Goal: Task Accomplishment & Management: Use online tool/utility

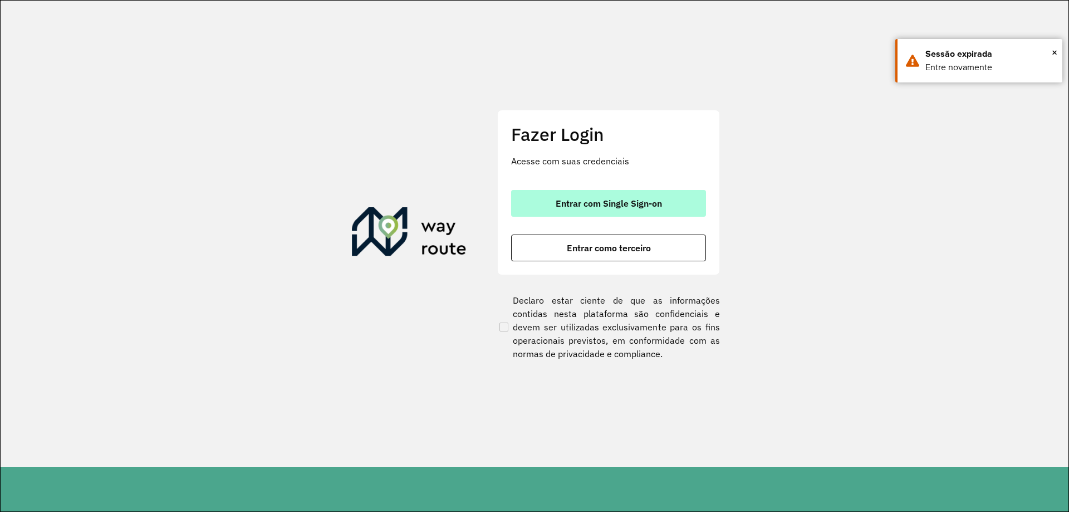
click at [554, 196] on button "Entrar com Single Sign-on" at bounding box center [608, 203] width 195 height 27
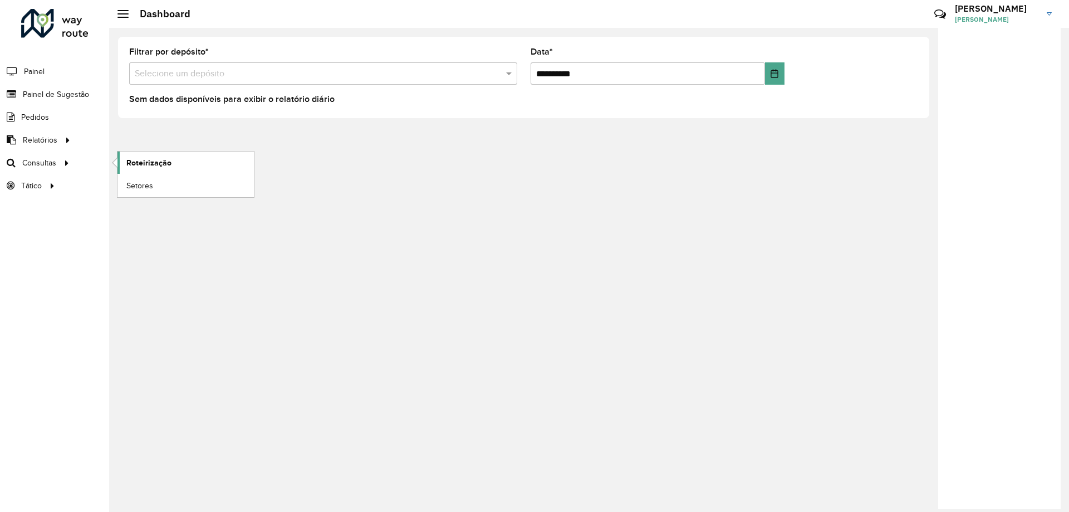
click at [134, 163] on span "Roteirização" at bounding box center [148, 163] width 45 height 12
click at [181, 192] on link "Setores" at bounding box center [186, 185] width 136 height 22
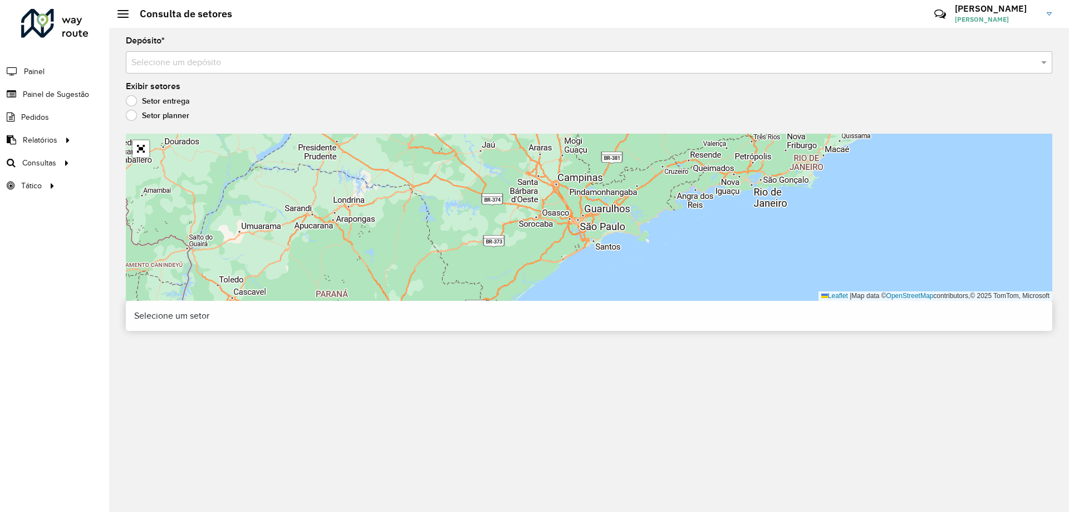
click at [579, 61] on input "text" at bounding box center [577, 62] width 893 height 13
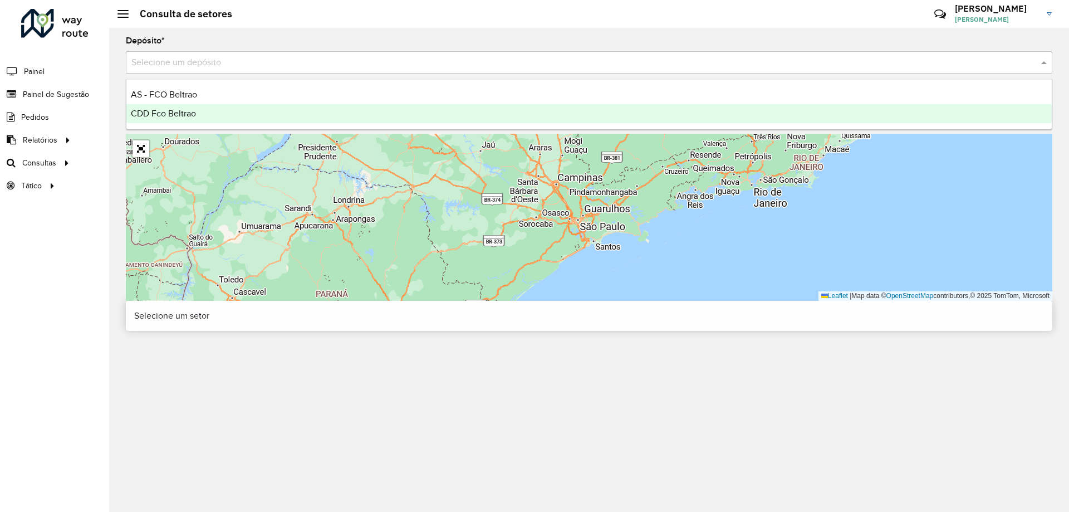
click at [198, 119] on div "CDD Fco Beltrao" at bounding box center [589, 113] width 926 height 19
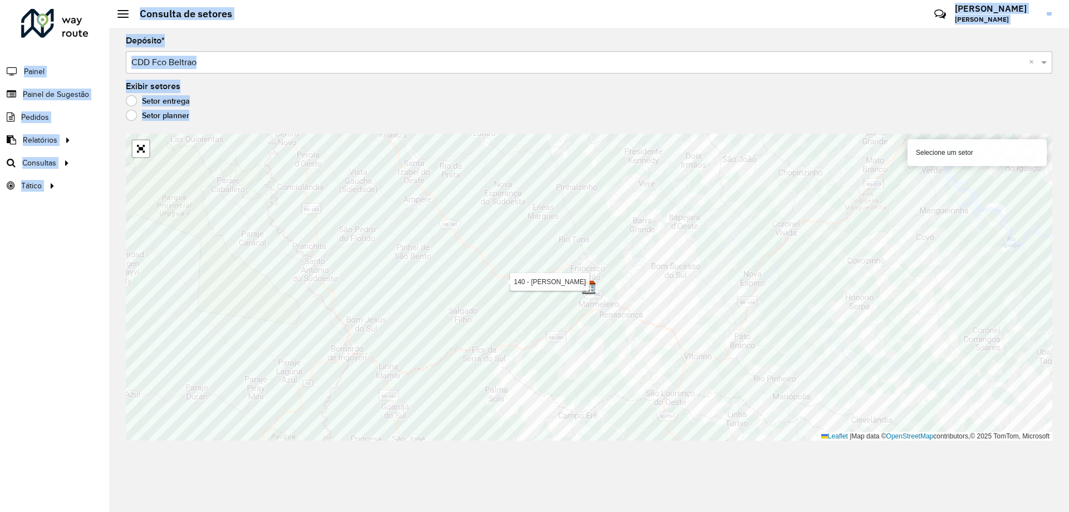
click at [488, 310] on hb-app "Aguarde... Pop-up bloqueado! Seu navegador bloqueou automáticamente a abertura …" at bounding box center [534, 256] width 1069 height 512
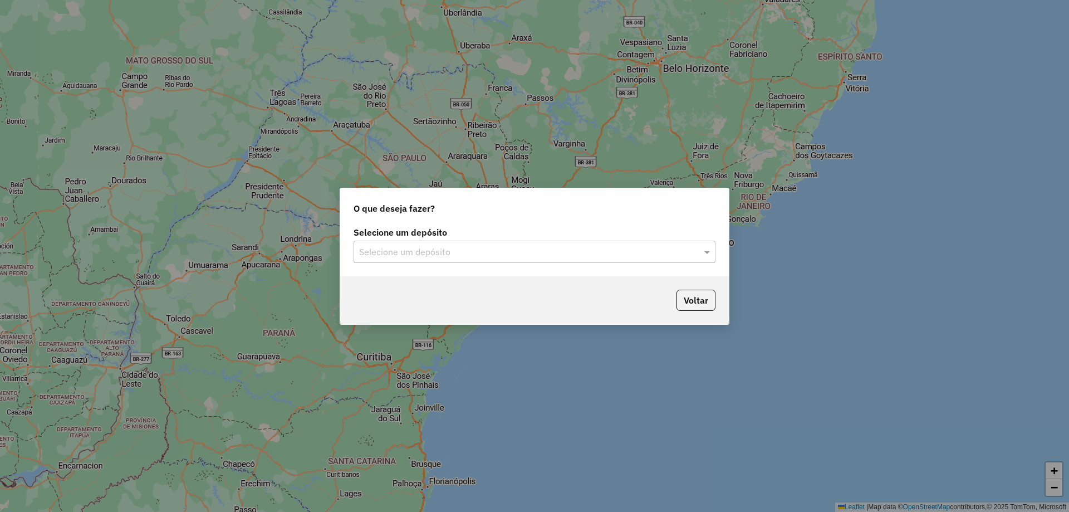
click at [517, 257] on input "text" at bounding box center [523, 252] width 329 height 13
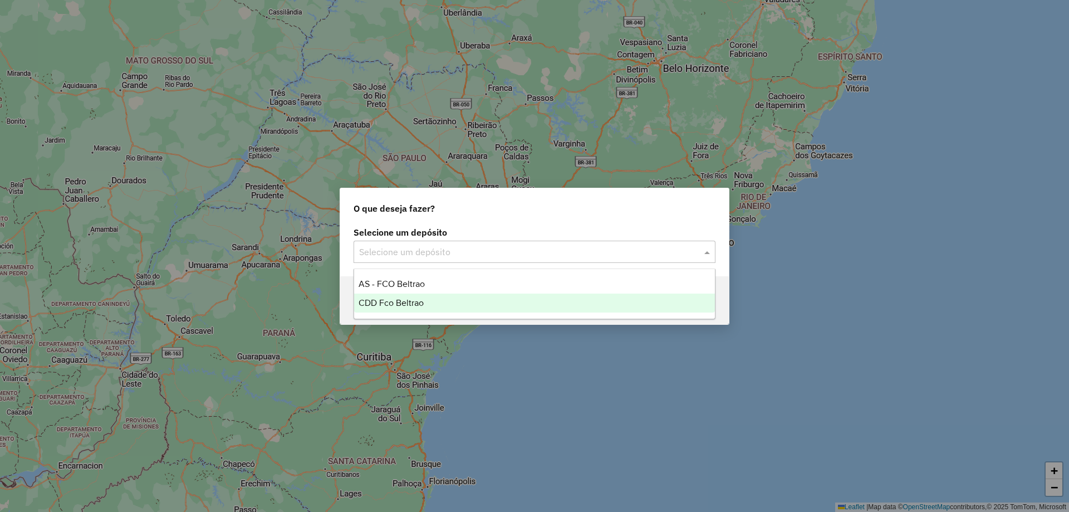
click at [410, 300] on span "CDD Fco Beltrao" at bounding box center [391, 302] width 65 height 9
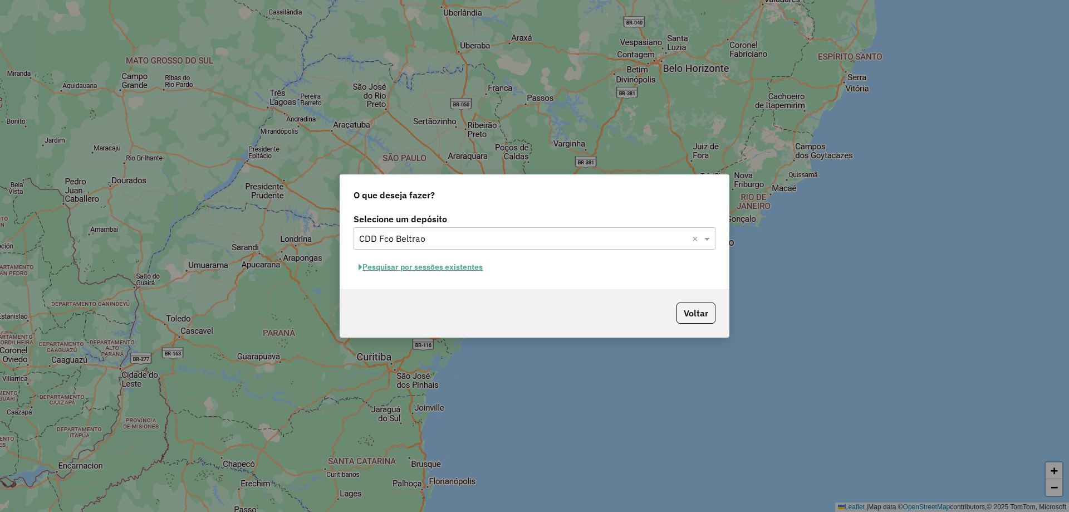
drag, startPoint x: 447, startPoint y: 256, endPoint x: 447, endPoint y: 265, distance: 8.4
click at [447, 257] on div "Selecione um depósito Selecione um depósito × CDD Fco Beltrao × Pesquisar por s…" at bounding box center [534, 250] width 389 height 79
click at [447, 267] on button "Pesquisar por sessões existentes" at bounding box center [421, 266] width 134 height 17
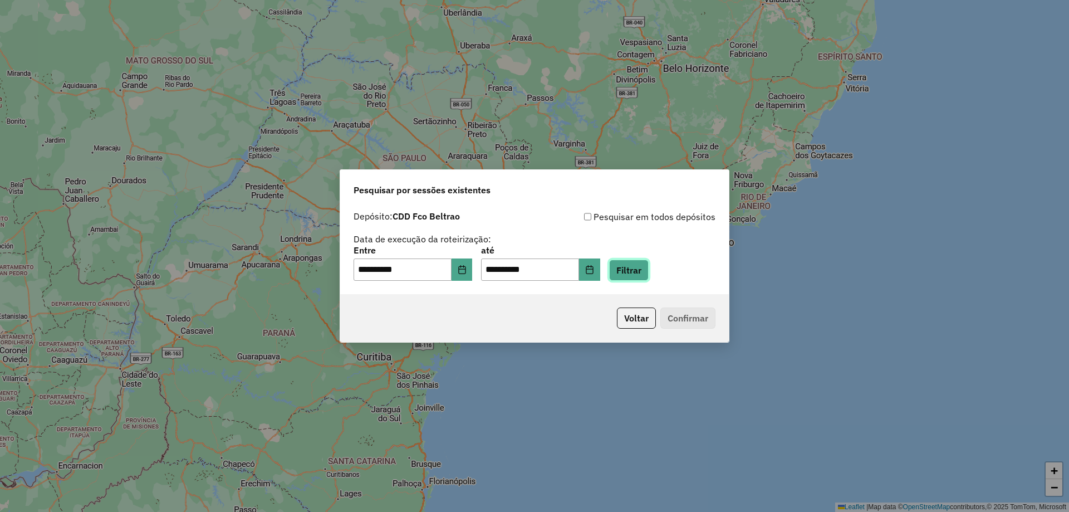
click at [624, 270] on button "Filtrar" at bounding box center [629, 270] width 40 height 21
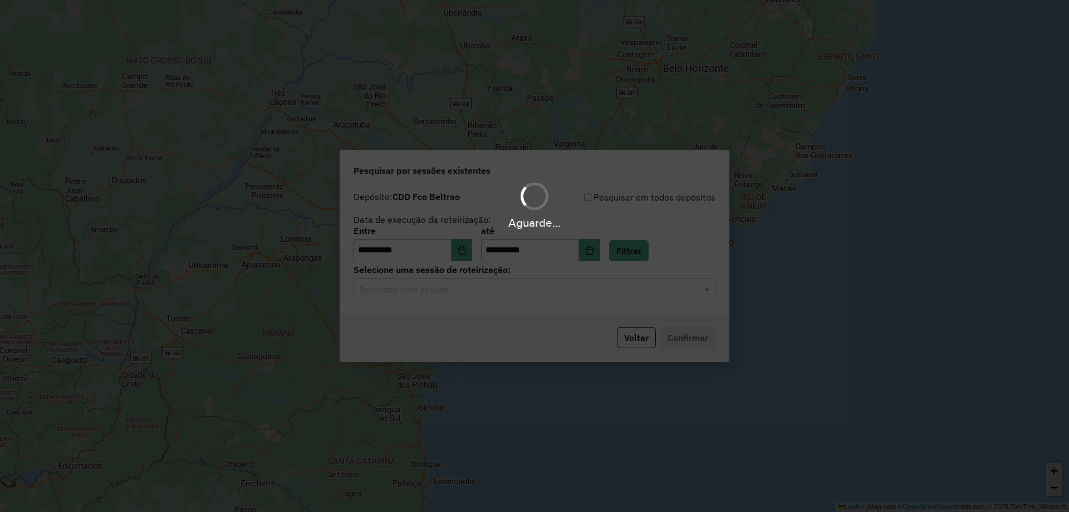
click at [496, 291] on input "text" at bounding box center [523, 289] width 329 height 13
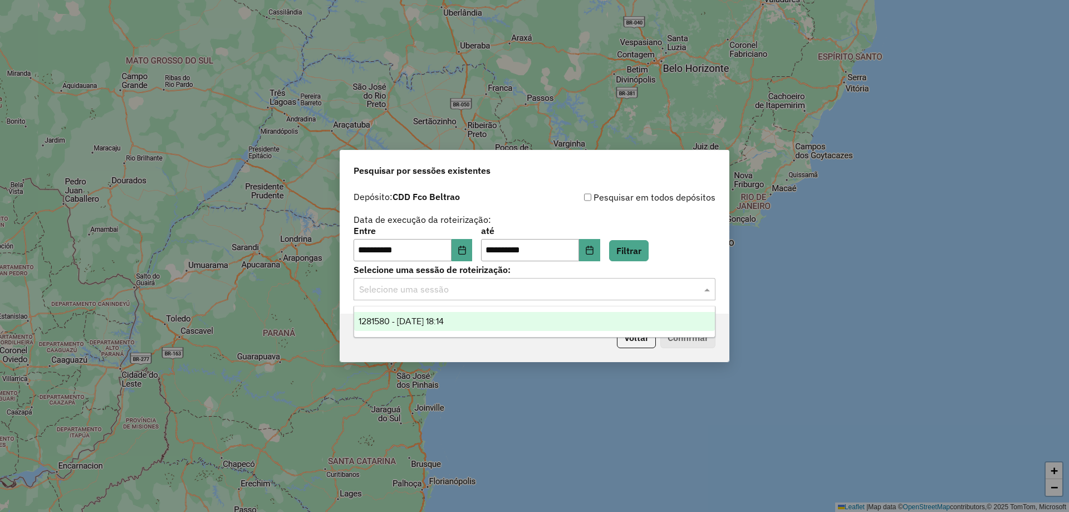
click at [475, 325] on div "1281580 - 24/09/2025 18:14" at bounding box center [534, 321] width 361 height 19
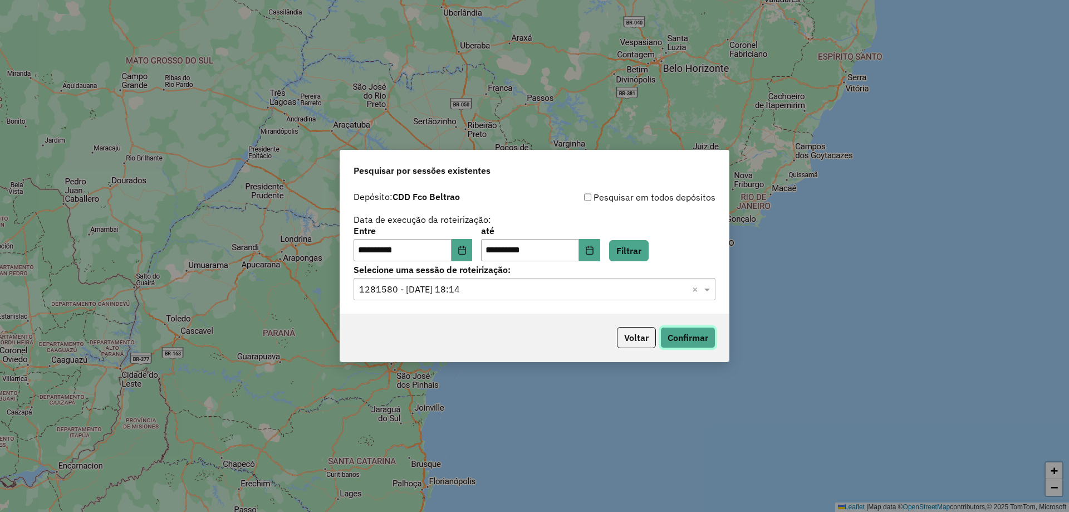
click at [690, 337] on button "Confirmar" at bounding box center [687, 337] width 55 height 21
click at [466, 253] on icon "Choose Date" at bounding box center [462, 250] width 9 height 9
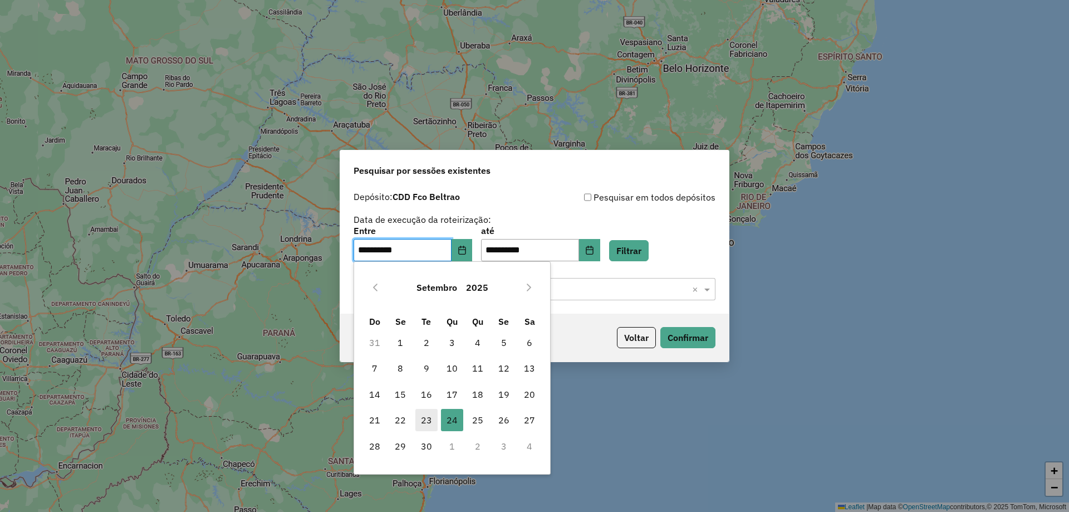
click at [430, 419] on span "23" at bounding box center [426, 420] width 22 height 22
type input "**********"
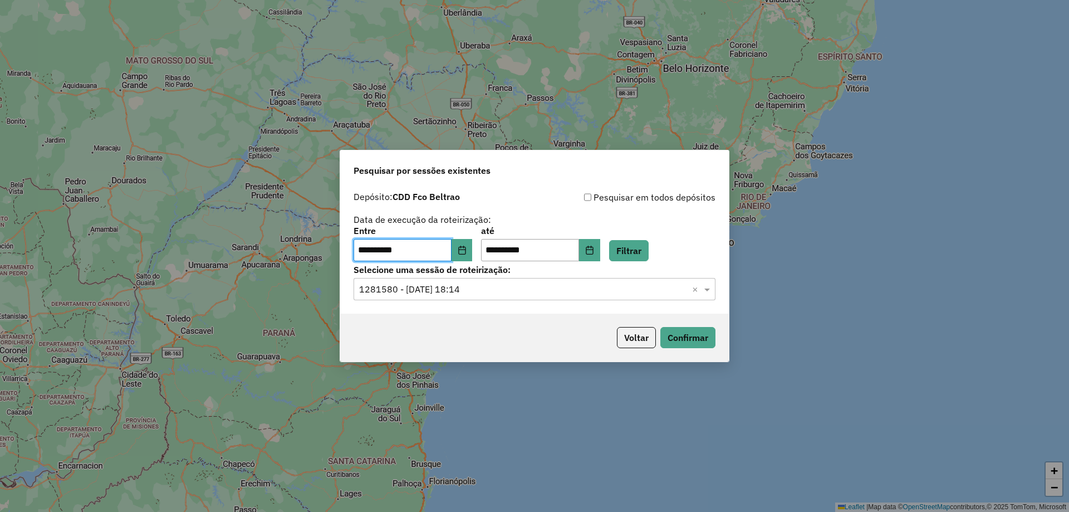
click at [654, 266] on label "Selecione uma sessão de roteirização:" at bounding box center [535, 269] width 362 height 13
click at [649, 256] on button "Filtrar" at bounding box center [629, 250] width 40 height 21
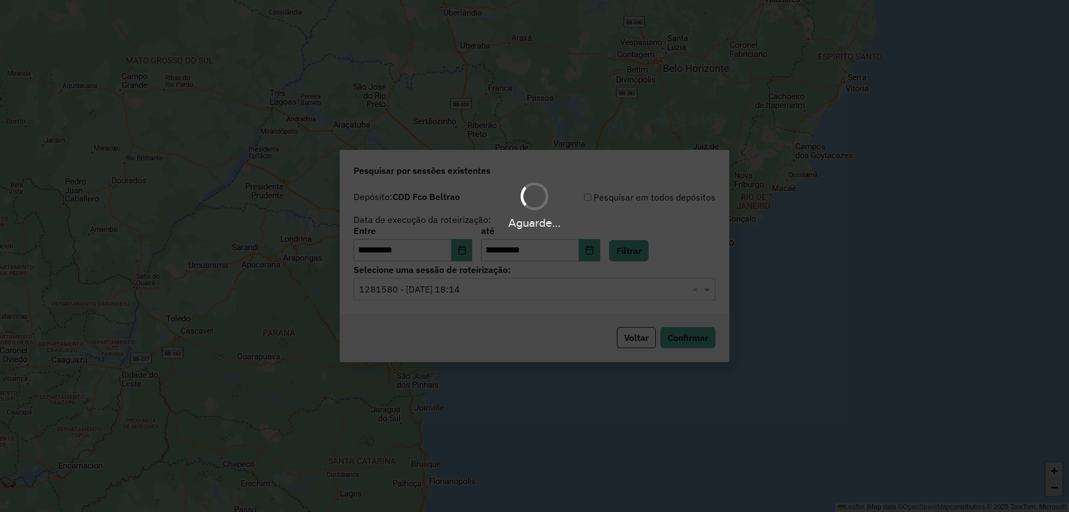
click at [528, 290] on div "Aguarde..." at bounding box center [534, 256] width 1069 height 512
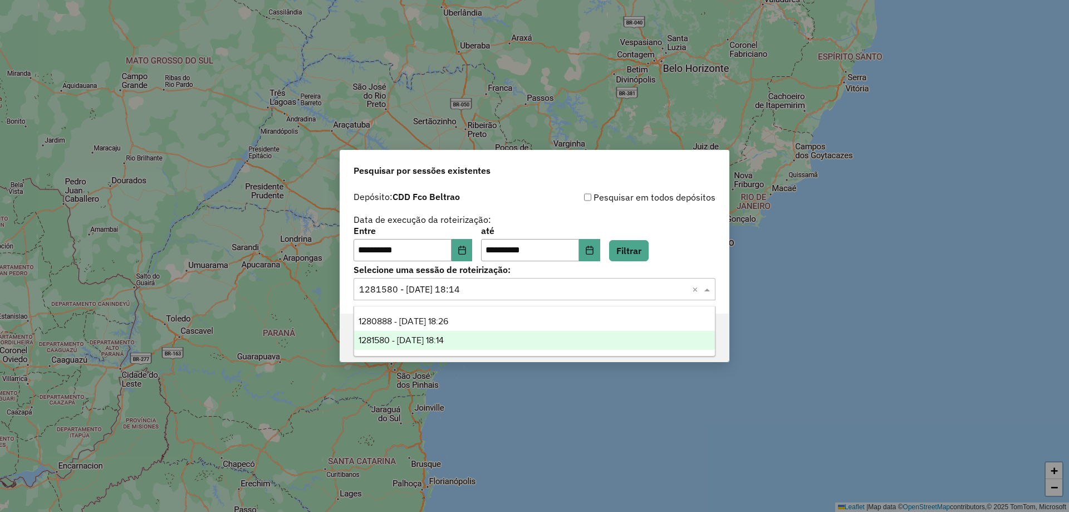
click at [527, 292] on input "text" at bounding box center [523, 289] width 329 height 13
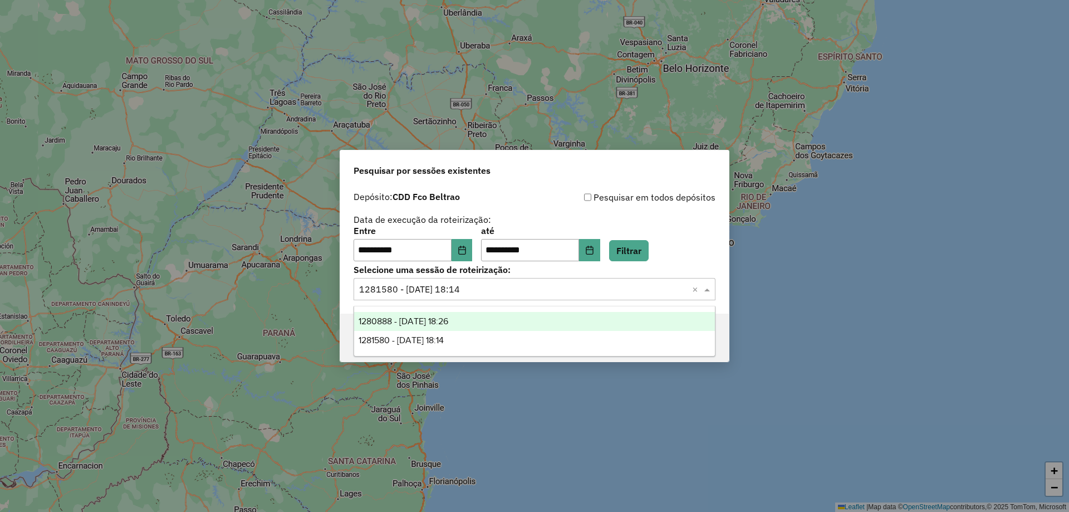
click at [431, 311] on ng-dropdown-panel "1280888 - 23/09/2025 18:26 1281580 - 24/09/2025 18:14" at bounding box center [535, 331] width 362 height 51
click at [439, 315] on div "1280888 - 23/09/2025 18:26" at bounding box center [534, 321] width 361 height 19
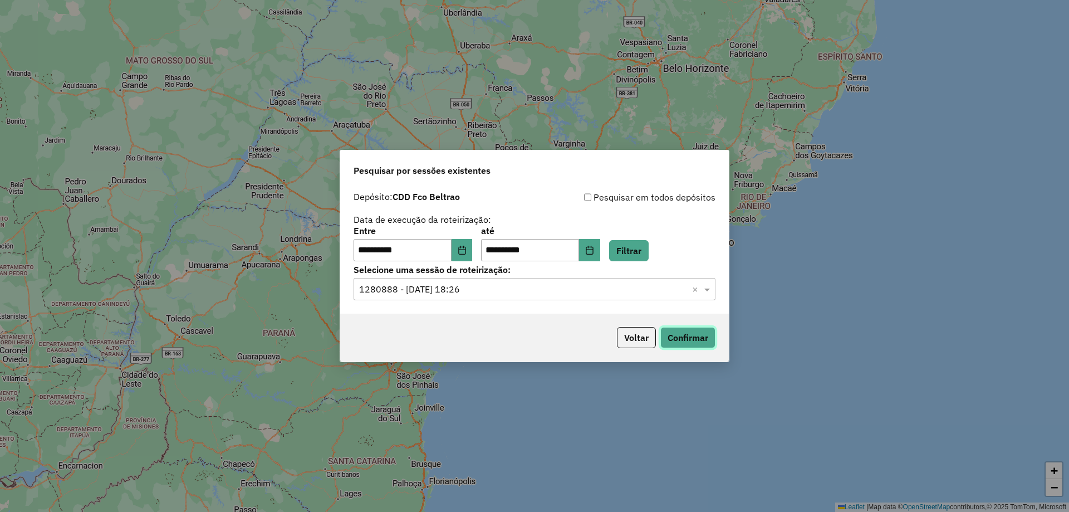
click at [712, 340] on button "Confirmar" at bounding box center [687, 337] width 55 height 21
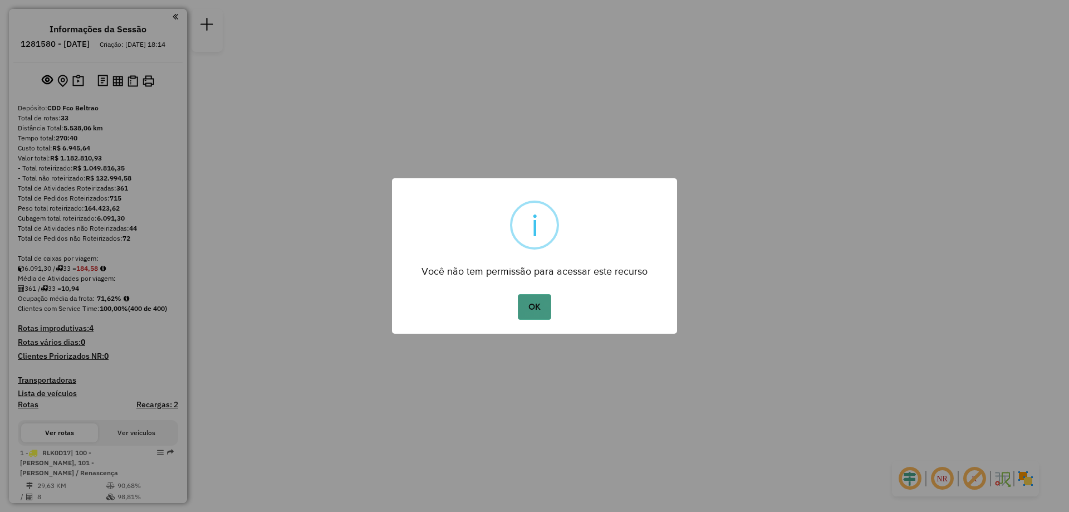
click at [547, 314] on button "OK" at bounding box center [534, 307] width 33 height 26
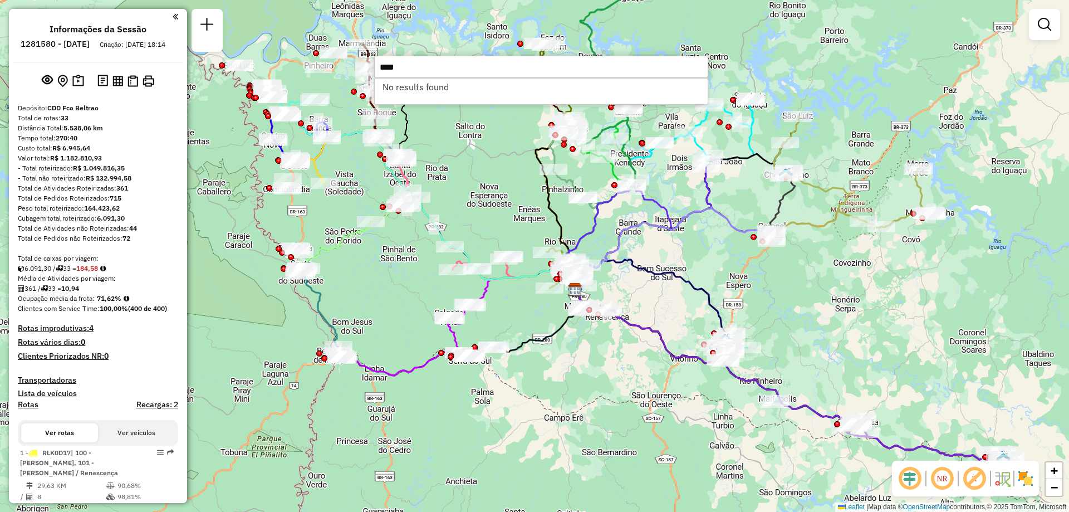
type input "****"
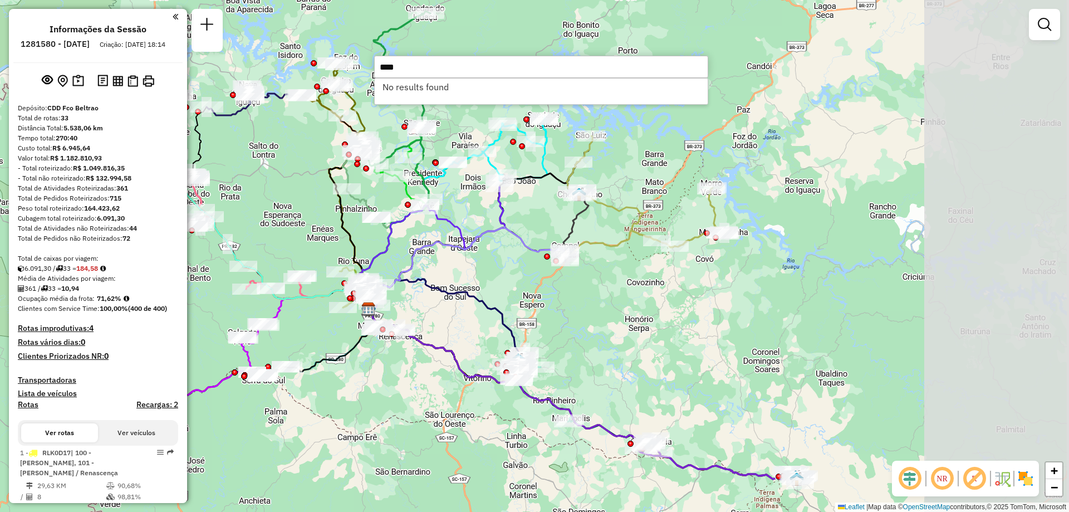
drag, startPoint x: 804, startPoint y: 258, endPoint x: 598, endPoint y: 277, distance: 207.5
click at [598, 277] on div "Janela de atendimento Grade de atendimento Capacidade Transportadoras Veículos …" at bounding box center [534, 256] width 1069 height 512
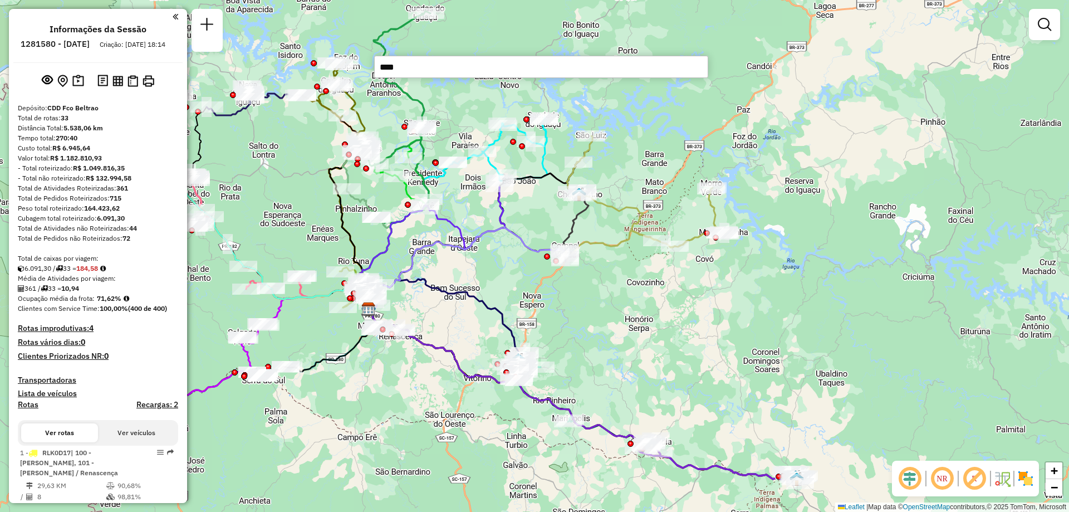
click at [697, 237] on icon at bounding box center [646, 191] width 159 height 111
select select "**********"
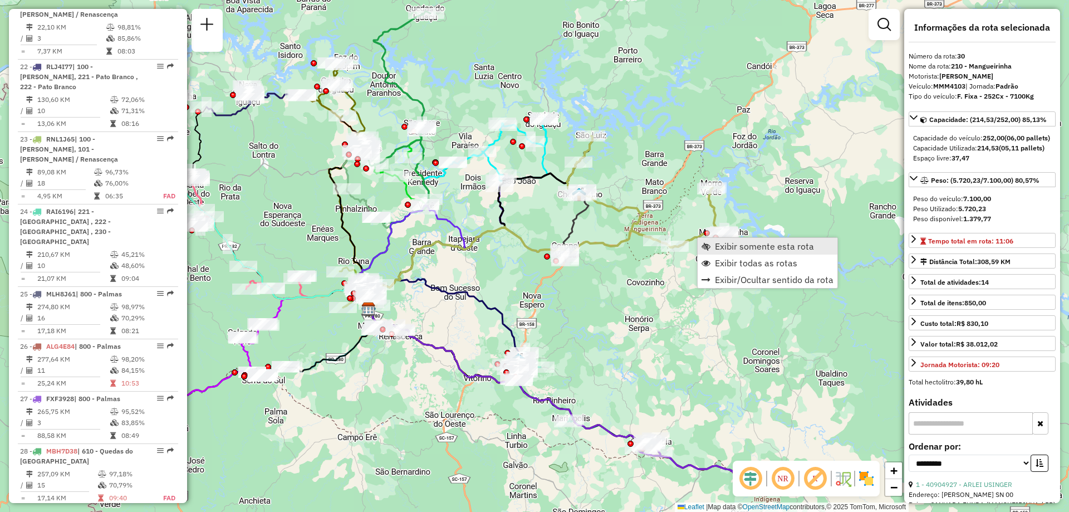
scroll to position [2295, 0]
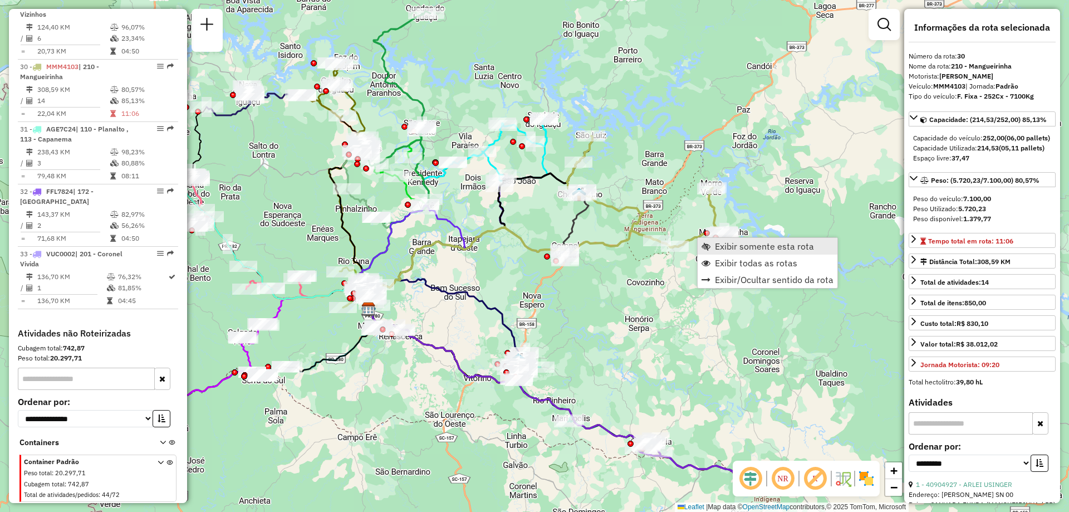
click at [738, 246] on span "Exibir somente esta rota" at bounding box center [764, 246] width 99 height 9
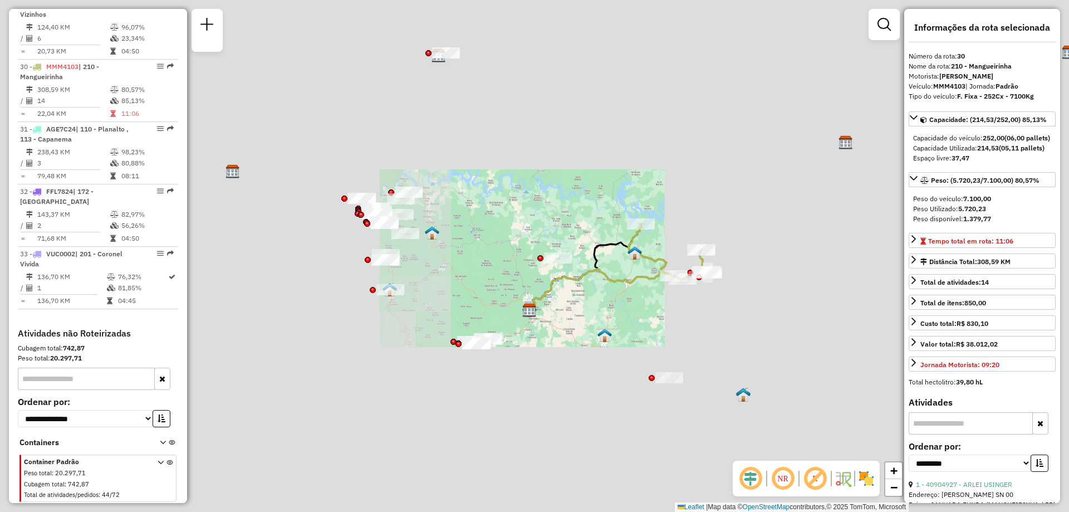
drag, startPoint x: 632, startPoint y: 323, endPoint x: 600, endPoint y: 329, distance: 31.7
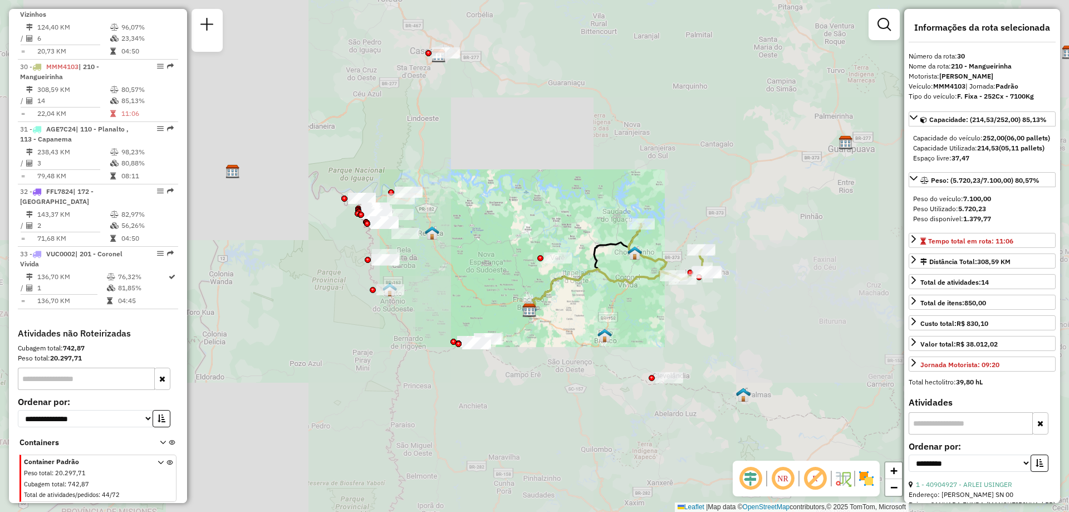
click at [601, 329] on div "Janela de atendimento Grade de atendimento Capacidade Transportadoras Veículos …" at bounding box center [534, 256] width 1069 height 512
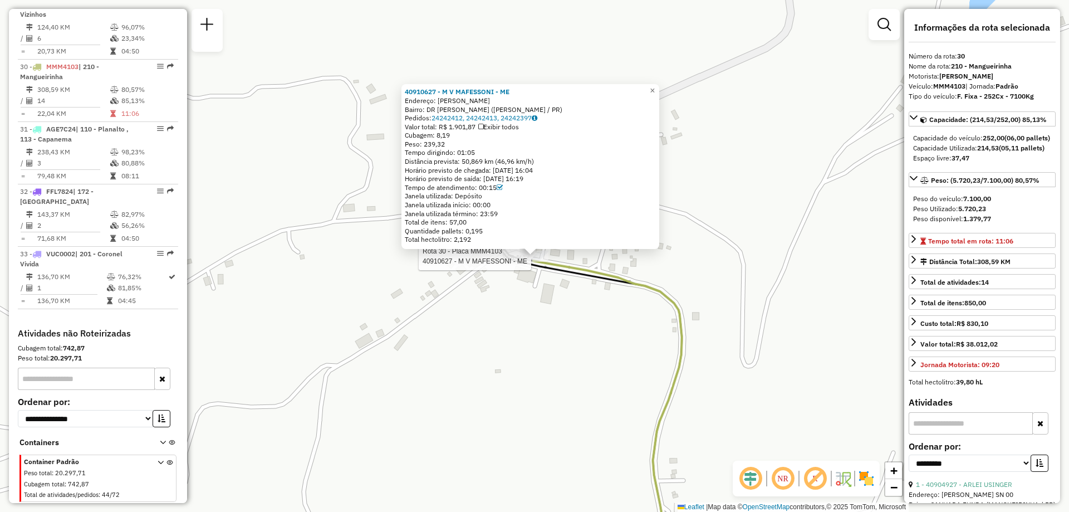
click at [633, 282] on icon at bounding box center [607, 412] width 149 height 302
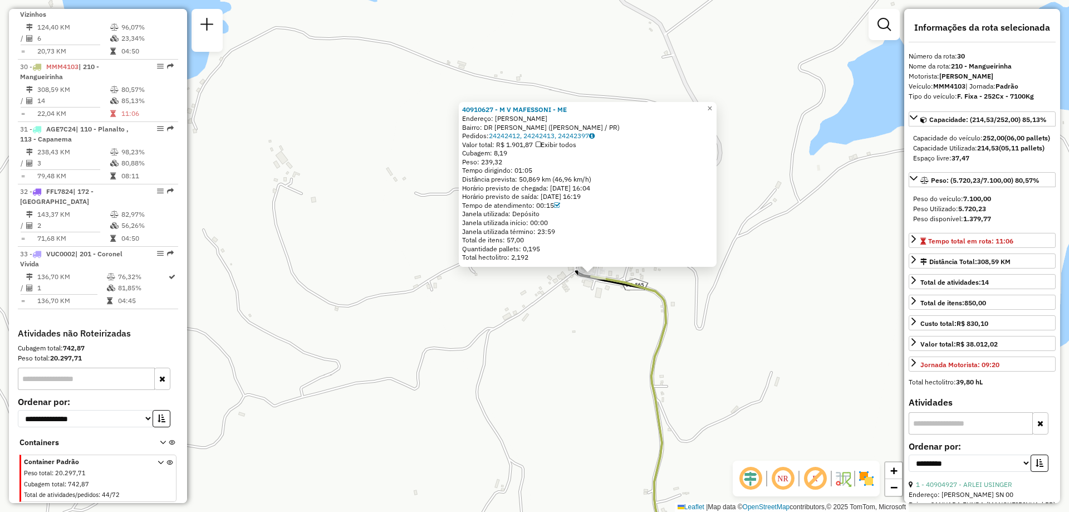
click at [655, 339] on icon at bounding box center [629, 419] width 77 height 287
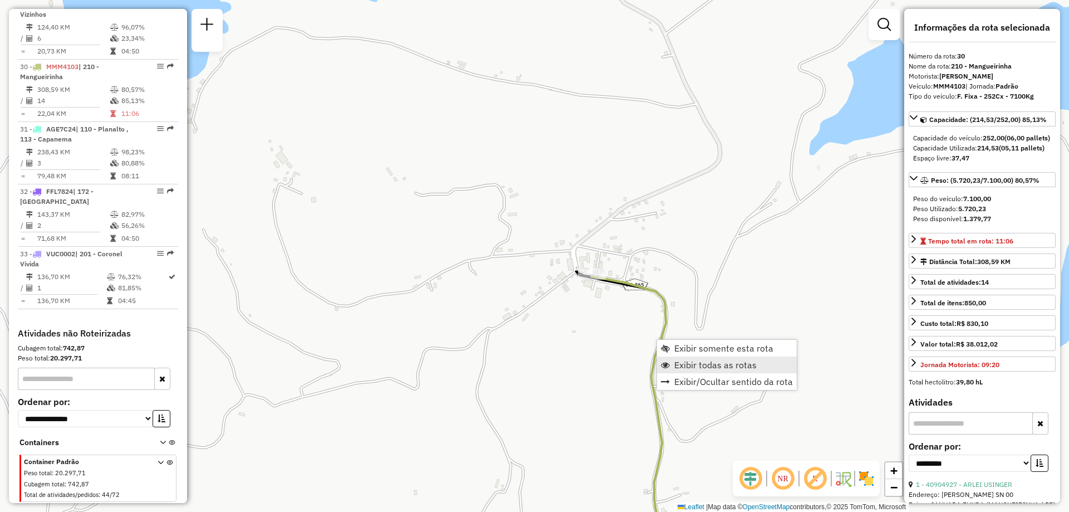
click at [698, 359] on link "Exibir todas as rotas" at bounding box center [727, 364] width 140 height 17
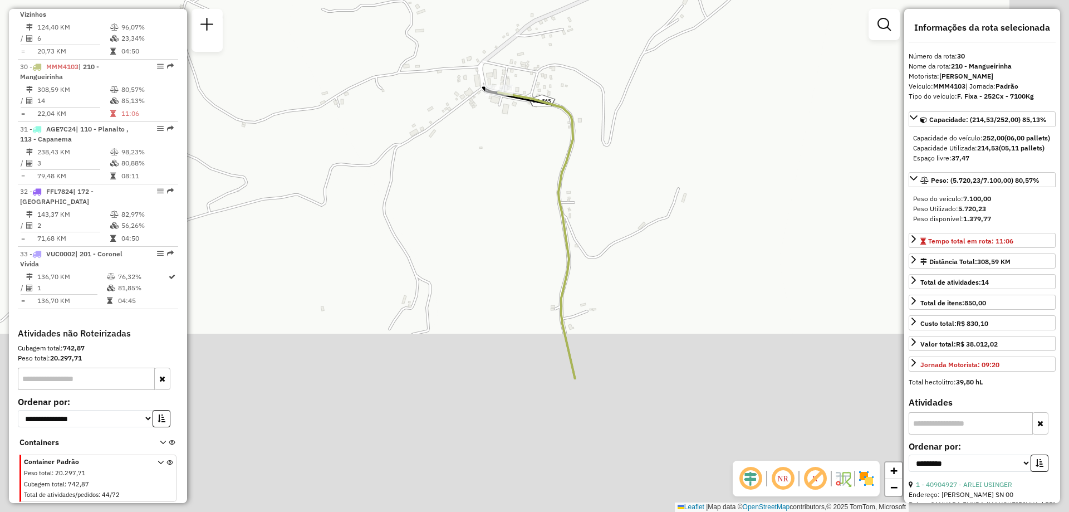
drag, startPoint x: 530, startPoint y: 232, endPoint x: 479, endPoint y: 128, distance: 116.1
click at [477, 127] on div "Janela de atendimento Grade de atendimento Capacidade Transportadoras Veículos …" at bounding box center [534, 256] width 1069 height 512
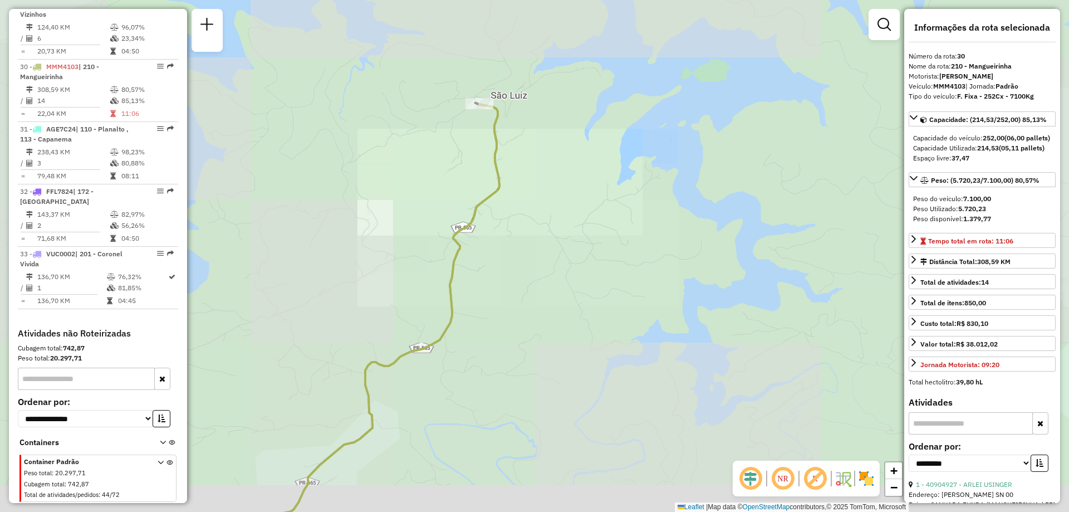
drag, startPoint x: 554, startPoint y: 268, endPoint x: 565, endPoint y: 170, distance: 99.2
click at [557, 188] on div "Janela de atendimento Grade de atendimento Capacidade Transportadoras Veículos …" at bounding box center [534, 256] width 1069 height 512
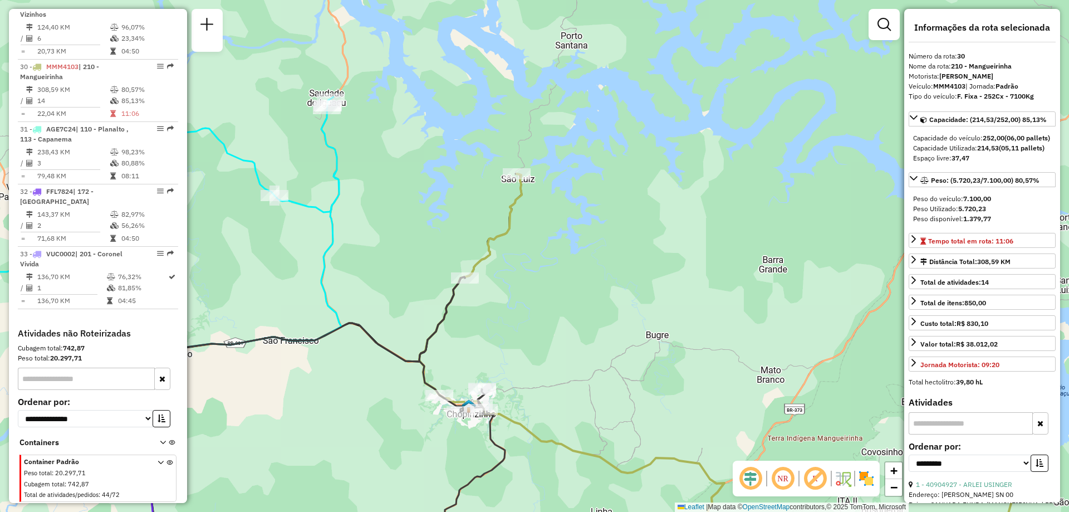
click at [451, 311] on icon at bounding box center [462, 420] width 86 height 286
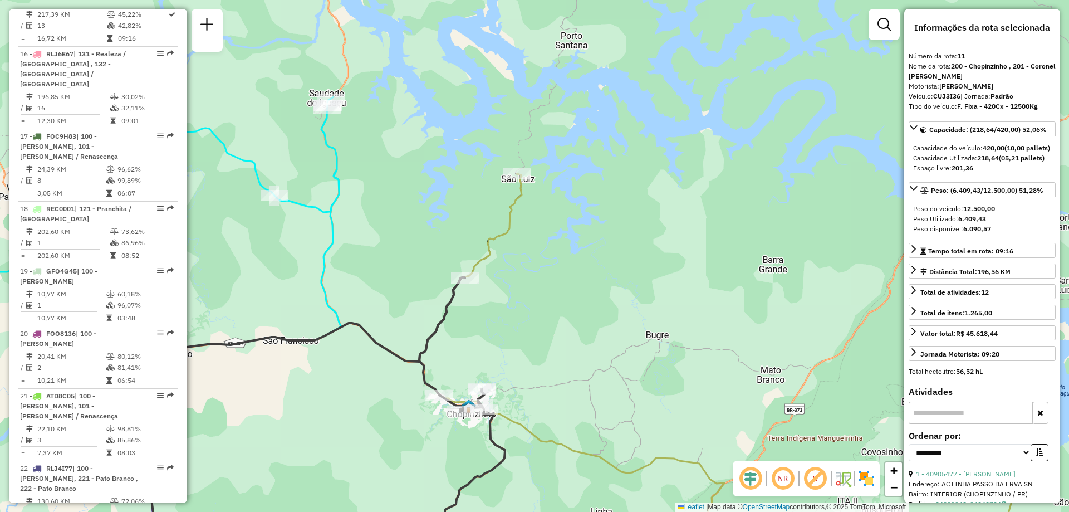
scroll to position [1080, 0]
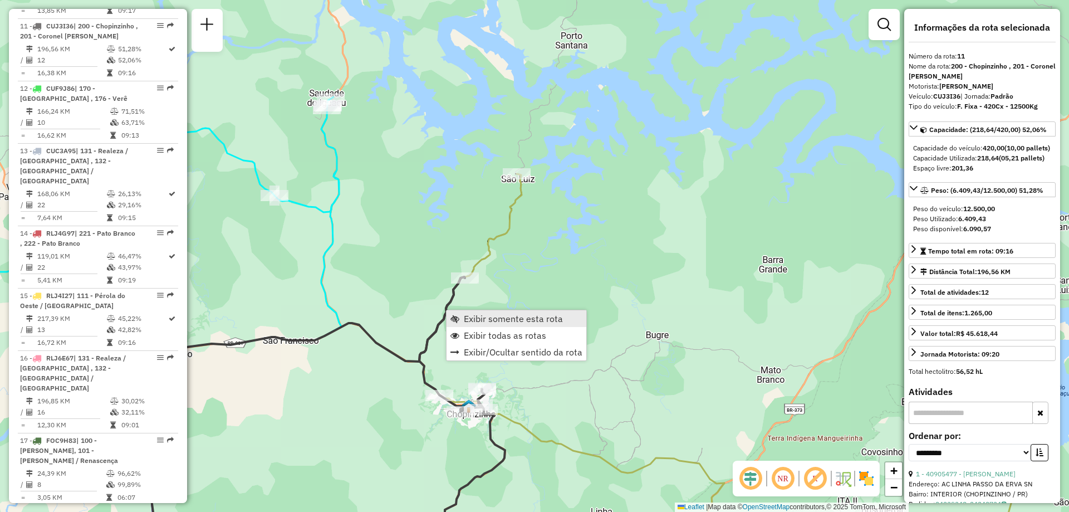
click at [503, 318] on span "Exibir somente esta rota" at bounding box center [513, 318] width 99 height 9
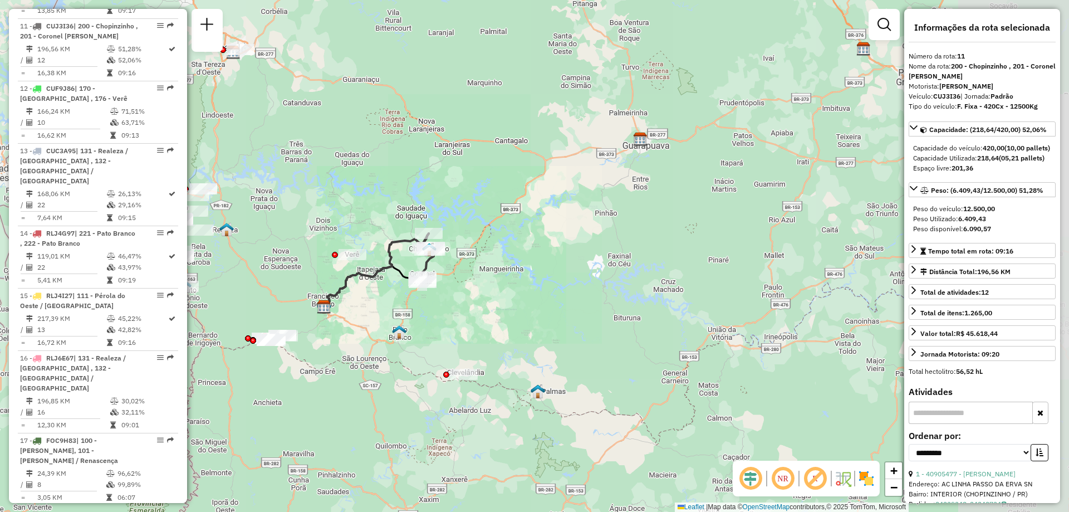
drag, startPoint x: 633, startPoint y: 254, endPoint x: 586, endPoint y: 257, distance: 46.9
click at [586, 257] on div "Janela de atendimento Grade de atendimento Capacidade Transportadoras Veículos …" at bounding box center [534, 256] width 1069 height 512
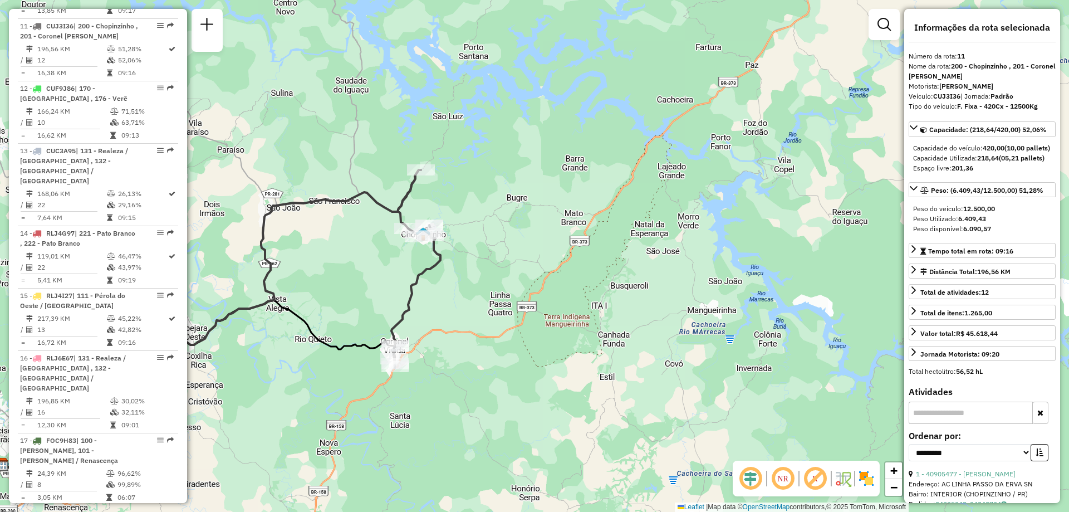
drag, startPoint x: 331, startPoint y: 290, endPoint x: 387, endPoint y: 254, distance: 66.1
click at [387, 254] on div "Janela de atendimento Grade de atendimento Capacidade Transportadoras Veículos …" at bounding box center [534, 256] width 1069 height 512
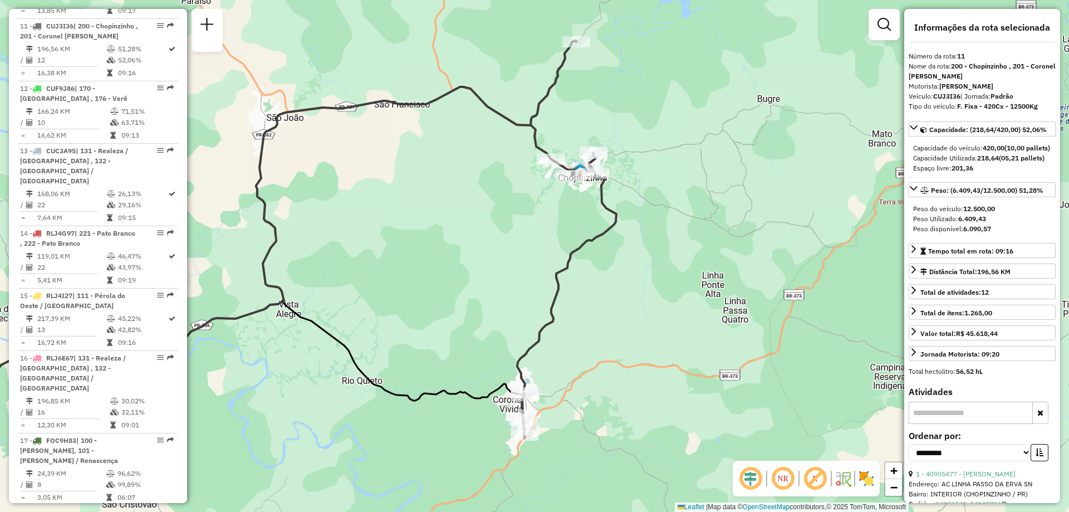
drag, startPoint x: 385, startPoint y: 270, endPoint x: 414, endPoint y: 270, distance: 29.5
click at [414, 270] on div "Janela de atendimento Grade de atendimento Capacidade Transportadoras Veículos …" at bounding box center [534, 256] width 1069 height 512
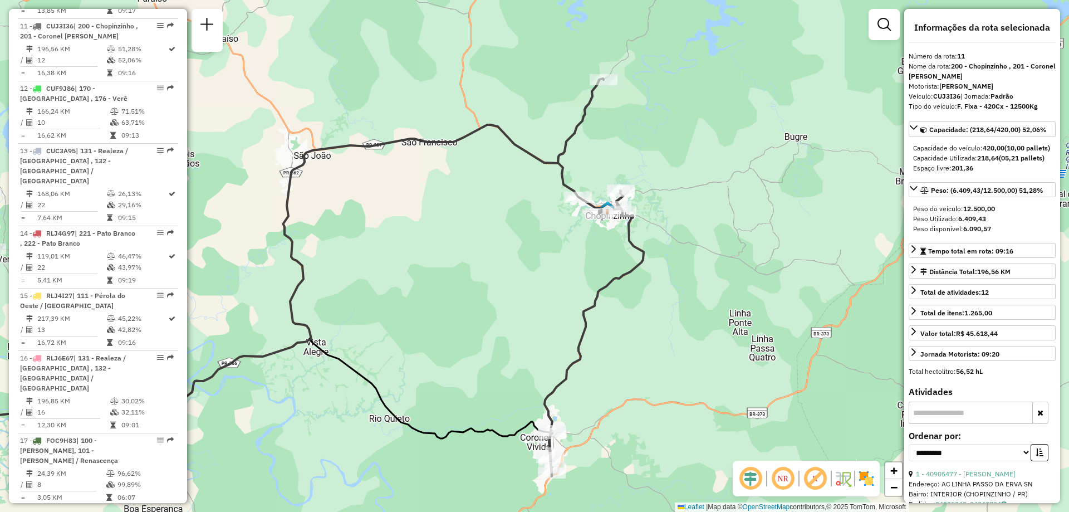
drag, startPoint x: 420, startPoint y: 233, endPoint x: 452, endPoint y: 265, distance: 44.9
click at [452, 265] on div "Janela de atendimento Grade de atendimento Capacidade Transportadoras Veículos …" at bounding box center [534, 256] width 1069 height 512
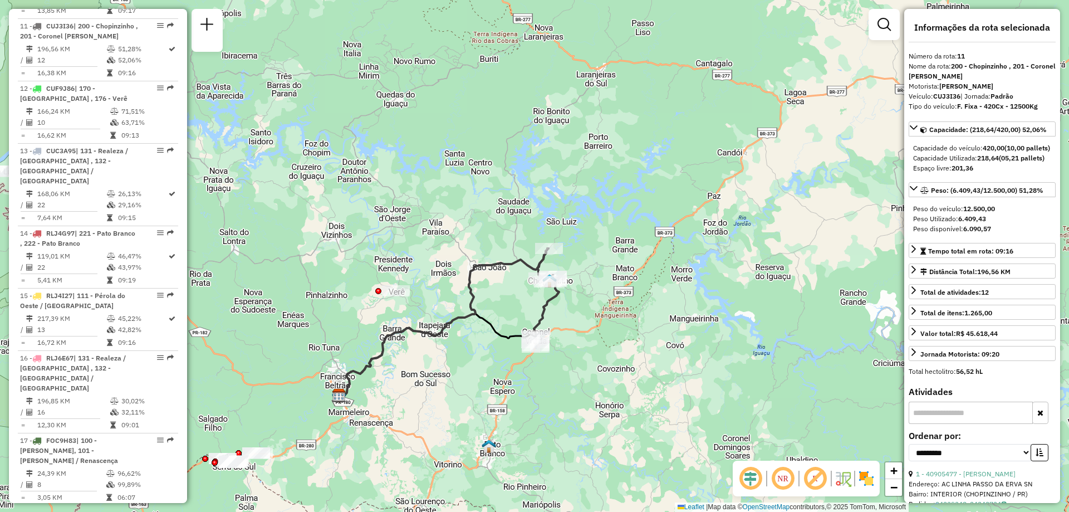
click at [519, 258] on icon at bounding box center [443, 322] width 209 height 149
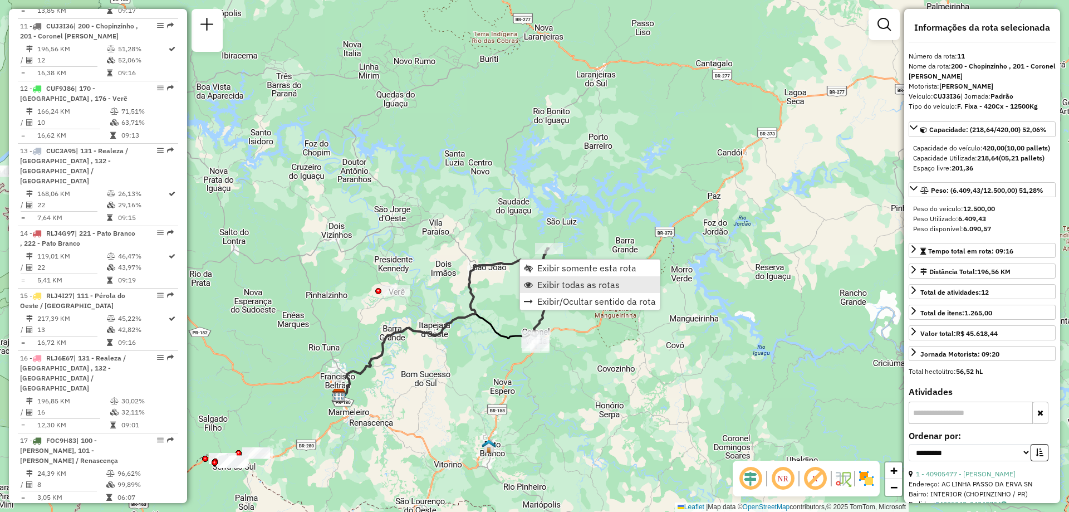
click at [564, 285] on span "Exibir todas as rotas" at bounding box center [578, 284] width 82 height 9
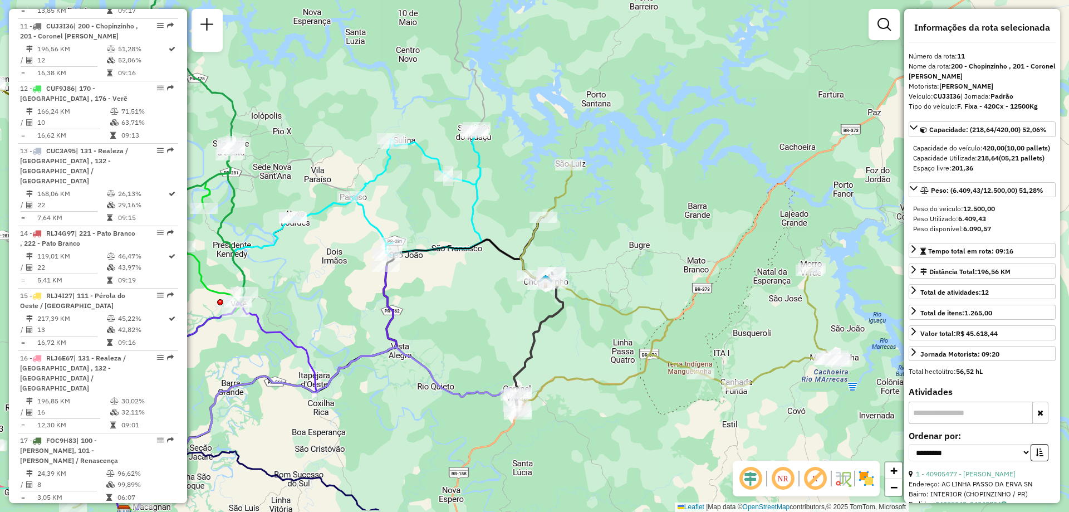
drag, startPoint x: 525, startPoint y: 358, endPoint x: 458, endPoint y: 290, distance: 96.1
click at [458, 290] on div "Janela de atendimento Grade de atendimento Capacidade Transportadoras Veículos …" at bounding box center [534, 256] width 1069 height 512
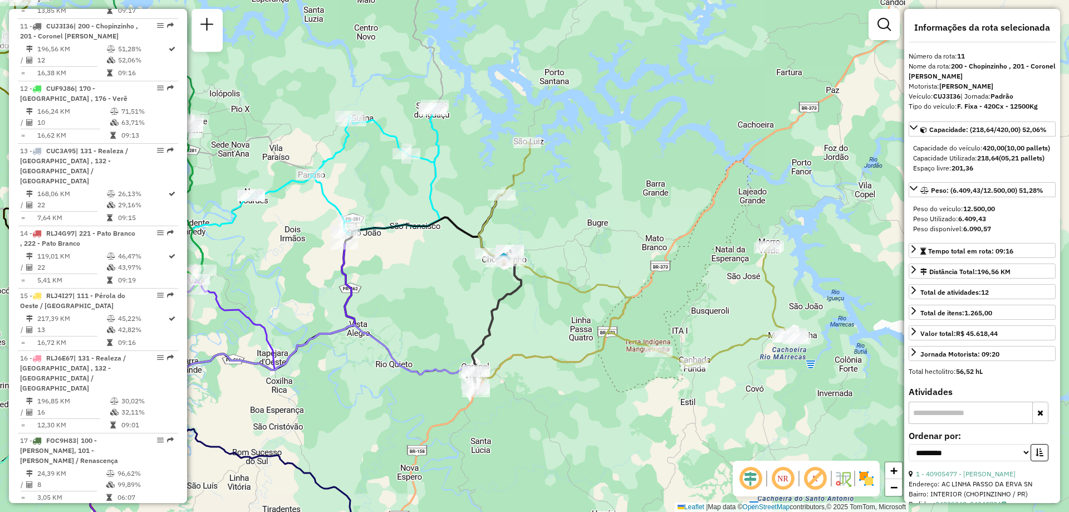
drag, startPoint x: 628, startPoint y: 223, endPoint x: 591, endPoint y: 216, distance: 38.0
click at [591, 216] on div "Janela de atendimento Grade de atendimento Capacidade Transportadoras Veículos …" at bounding box center [534, 256] width 1069 height 512
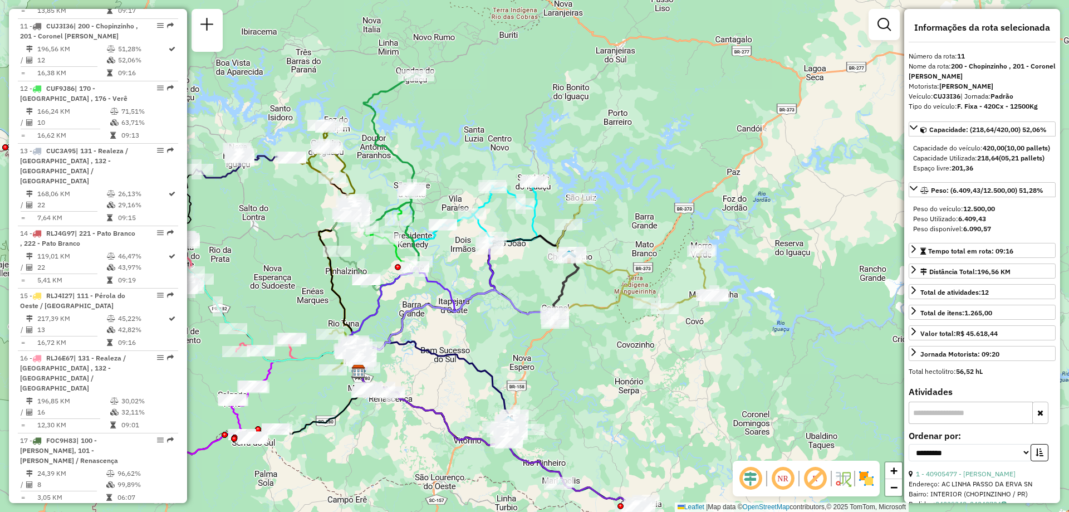
click at [865, 483] on img at bounding box center [867, 478] width 18 height 18
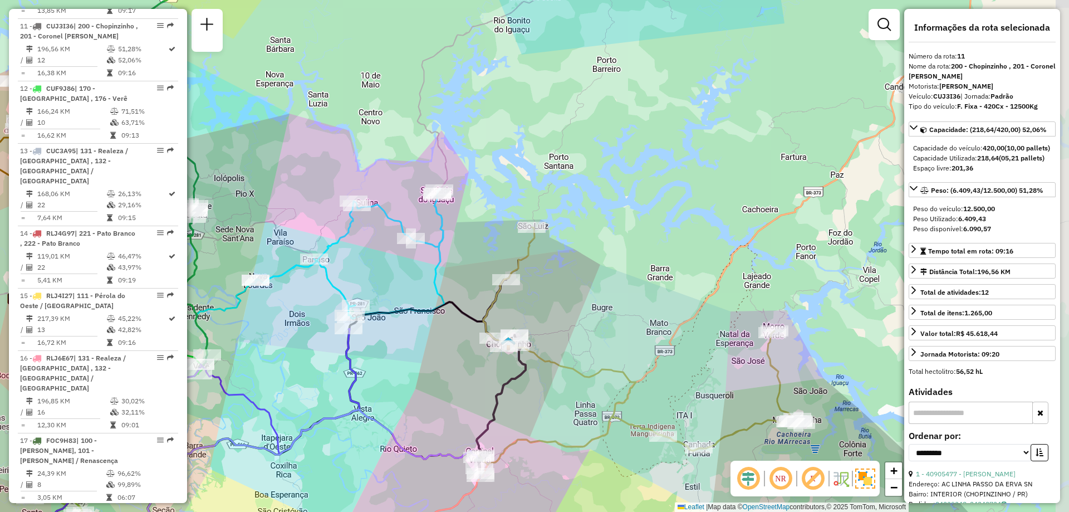
drag, startPoint x: 650, startPoint y: 208, endPoint x: 631, endPoint y: 188, distance: 27.2
click at [631, 188] on div "Janela de atendimento Grade de atendimento Capacidade Transportadoras Veículos …" at bounding box center [534, 256] width 1069 height 512
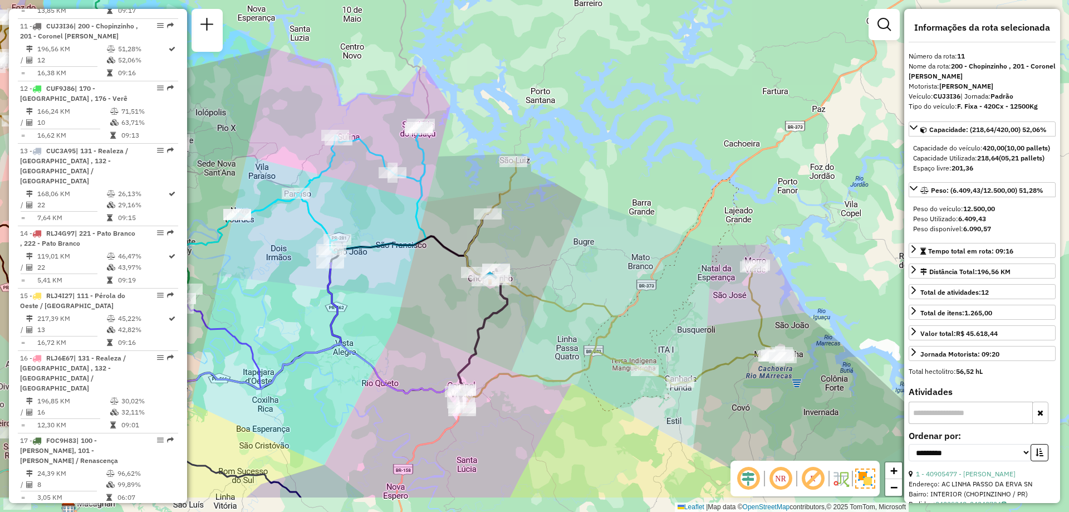
drag, startPoint x: 626, startPoint y: 205, endPoint x: 606, endPoint y: 132, distance: 76.0
click at [606, 132] on div "Janela de atendimento Grade de atendimento Capacidade Transportadoras Veículos …" at bounding box center [534, 256] width 1069 height 512
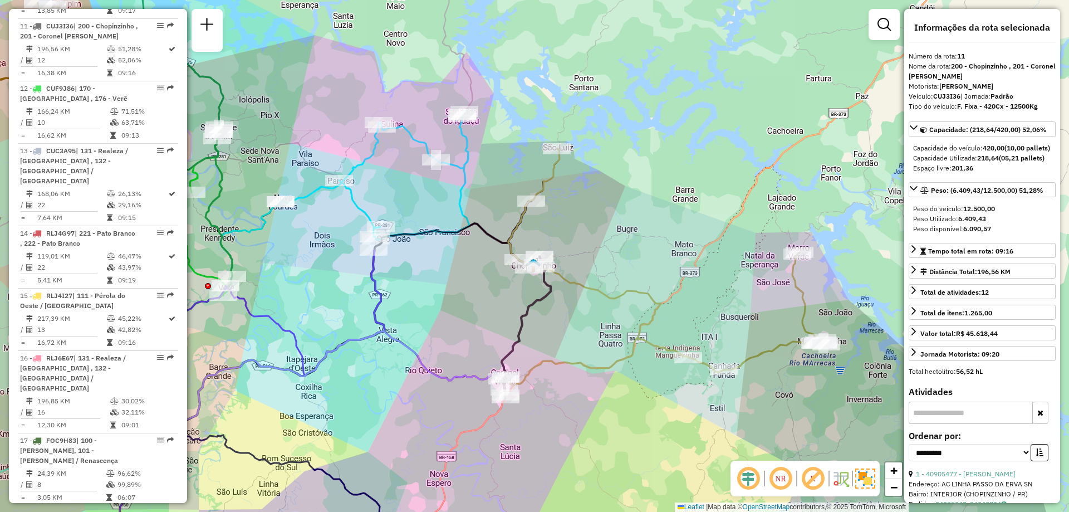
click at [549, 190] on icon at bounding box center [667, 260] width 318 height 223
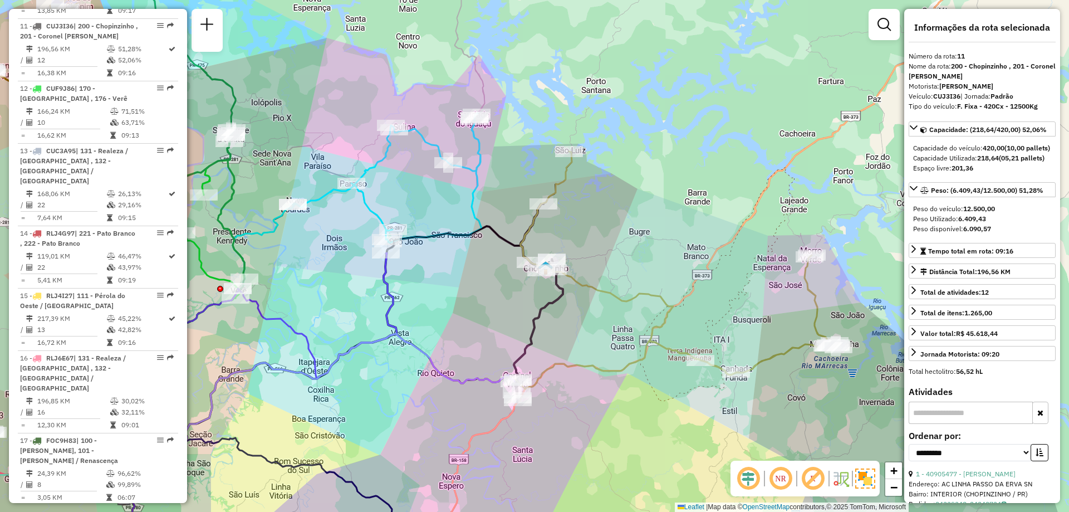
drag, startPoint x: 479, startPoint y: 221, endPoint x: 714, endPoint y: 235, distance: 235.4
click at [482, 234] on icon at bounding box center [387, 178] width 189 height 130
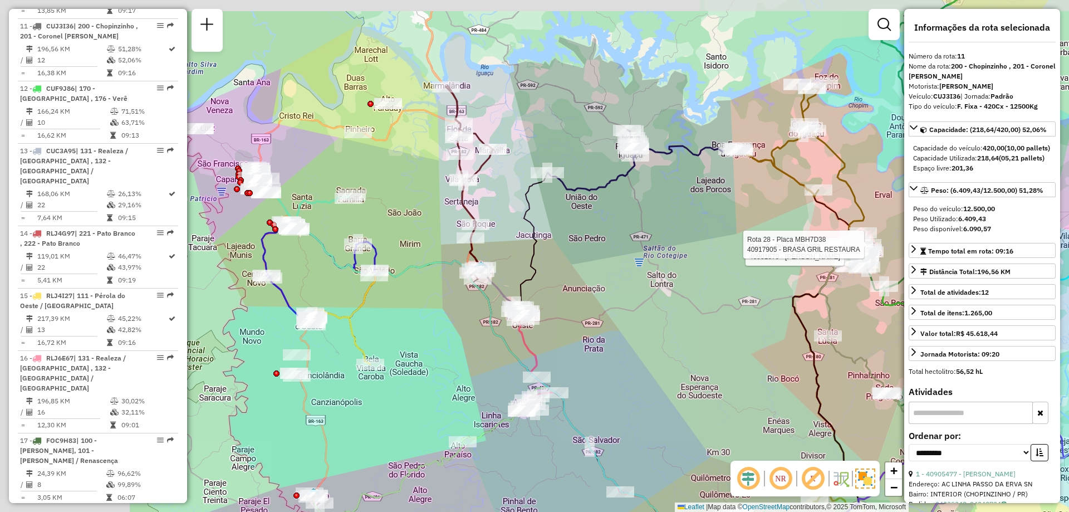
drag, startPoint x: 304, startPoint y: 234, endPoint x: 442, endPoint y: 263, distance: 141.2
click at [439, 263] on icon at bounding box center [583, 386] width 575 height 382
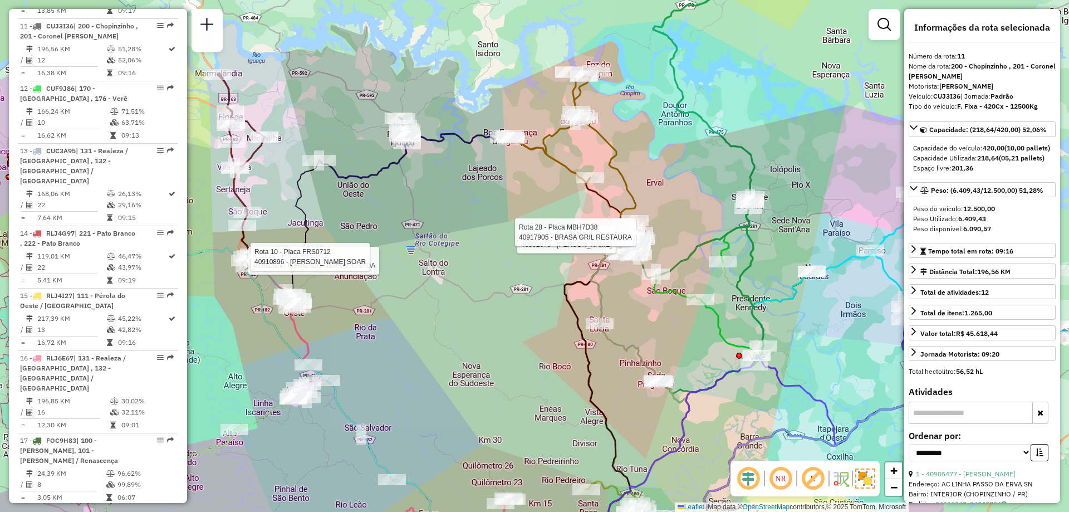
drag, startPoint x: 712, startPoint y: 63, endPoint x: 481, endPoint y: 50, distance: 231.5
click at [481, 50] on div "Rota 5 - Placa GBI1803 40901679 - [PERSON_NAME] Rota 28 - Placa MBH7D38 4091790…" at bounding box center [534, 256] width 1069 height 512
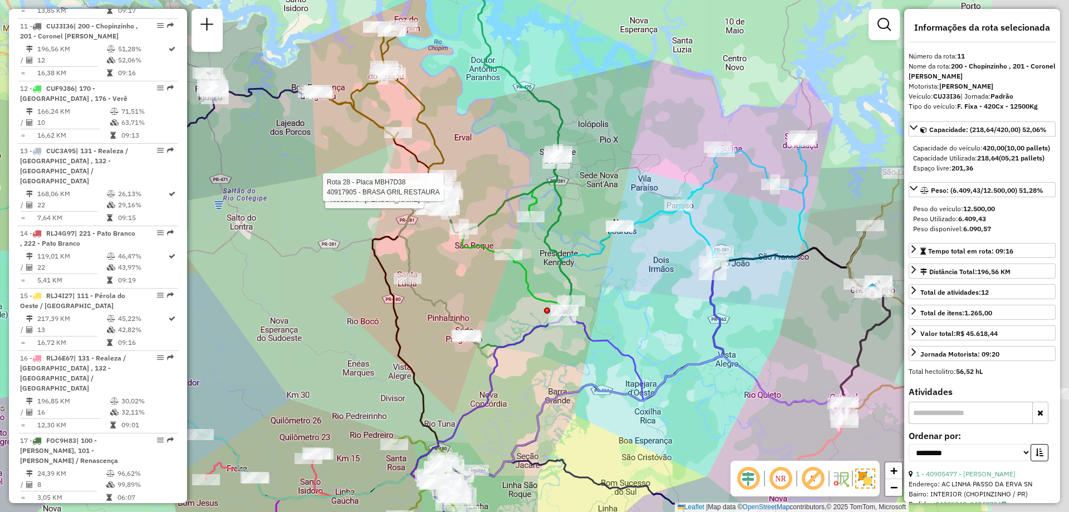
drag, startPoint x: 718, startPoint y: 174, endPoint x: 481, endPoint y: 130, distance: 241.3
click at [481, 130] on div "Rota 5 - Placa GBI1803 40901679 - [PERSON_NAME] Rota 28 - Placa MBH7D38 4091790…" at bounding box center [534, 256] width 1069 height 512
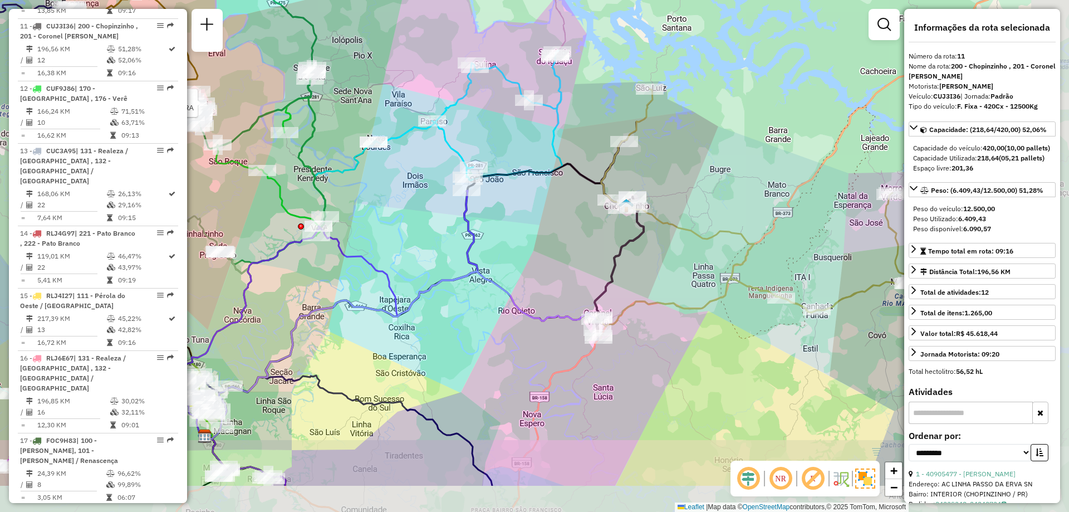
drag, startPoint x: 866, startPoint y: 156, endPoint x: 660, endPoint y: 68, distance: 224.0
click at [666, 71] on div "Rota 5 - Placa GBI1803 40901679 - [PERSON_NAME] Rota 28 - Placa MBH7D38 4091790…" at bounding box center [534, 256] width 1069 height 512
click at [655, 66] on div "Rota 5 - Placa GBI1803 40901679 - [PERSON_NAME] Rota 28 - Placa MBH7D38 4091790…" at bounding box center [534, 256] width 1069 height 512
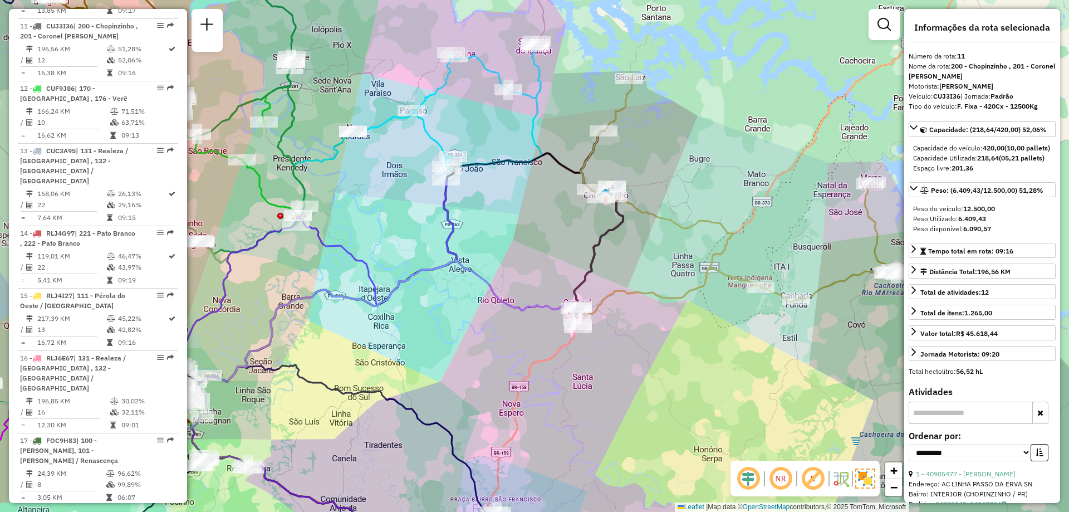
drag, startPoint x: 773, startPoint y: 91, endPoint x: 658, endPoint y: 89, distance: 114.8
click at [692, 91] on div "Rota 5 - Placa GBI1803 40901679 - [PERSON_NAME] Rota 28 - Placa MBH7D38 4091790…" at bounding box center [534, 256] width 1069 height 512
drag, startPoint x: 658, startPoint y: 89, endPoint x: 638, endPoint y: 91, distance: 20.8
click at [640, 90] on div "Rota 5 - Placa GBI1803 40901679 - [PERSON_NAME] Rota 28 - Placa MBH7D38 4091790…" at bounding box center [534, 256] width 1069 height 512
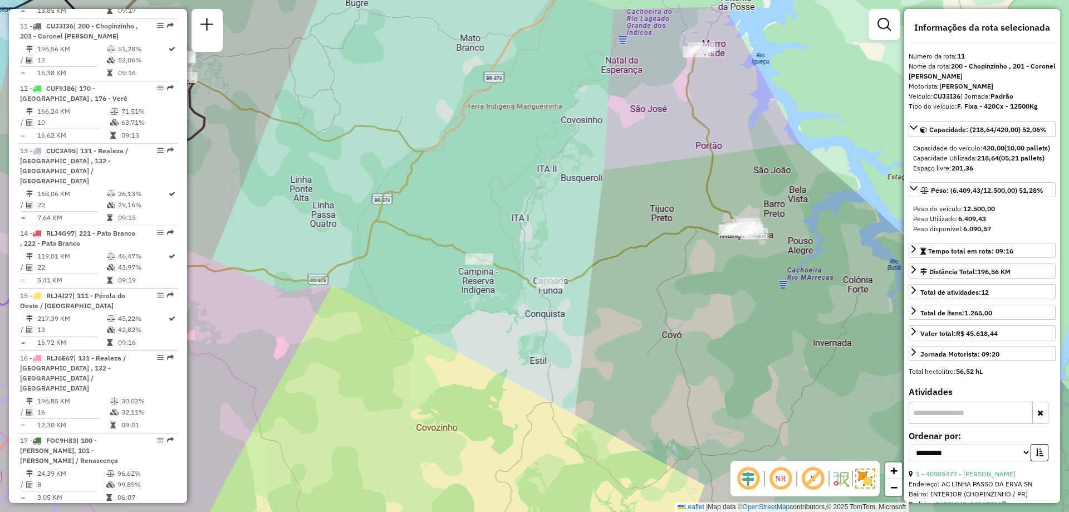
click at [601, 263] on icon at bounding box center [437, 118] width 636 height 339
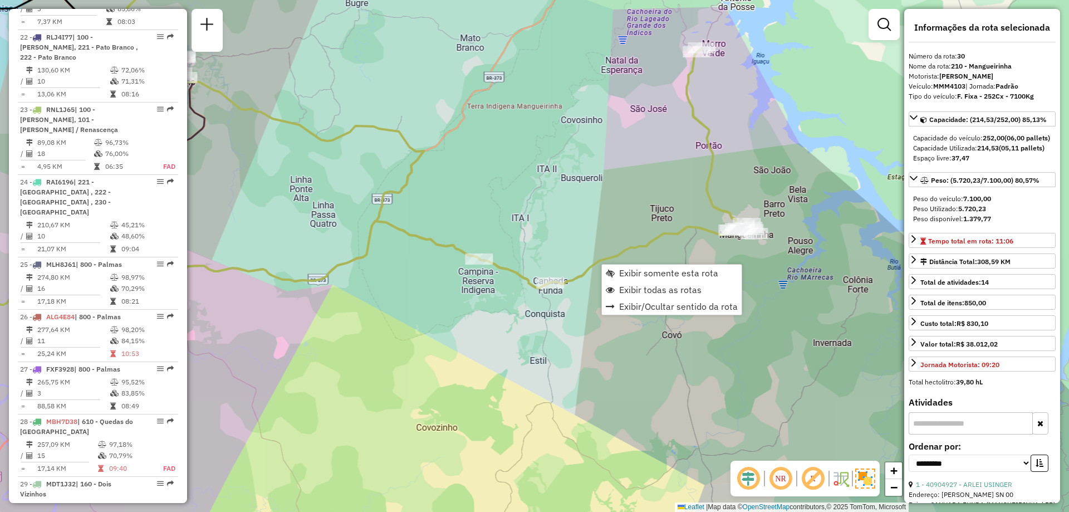
scroll to position [2295, 0]
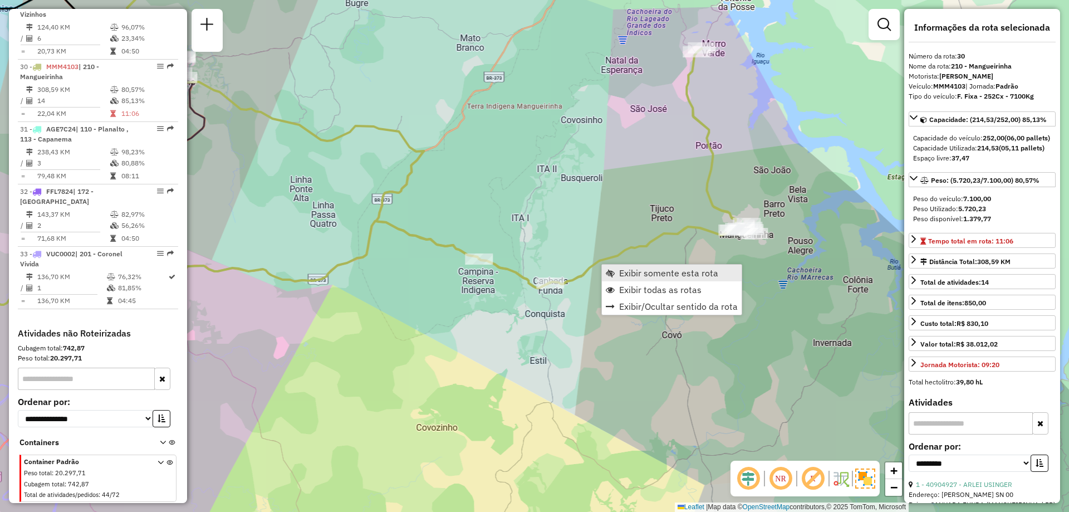
click at [659, 271] on span "Exibir somente esta rota" at bounding box center [668, 272] width 99 height 9
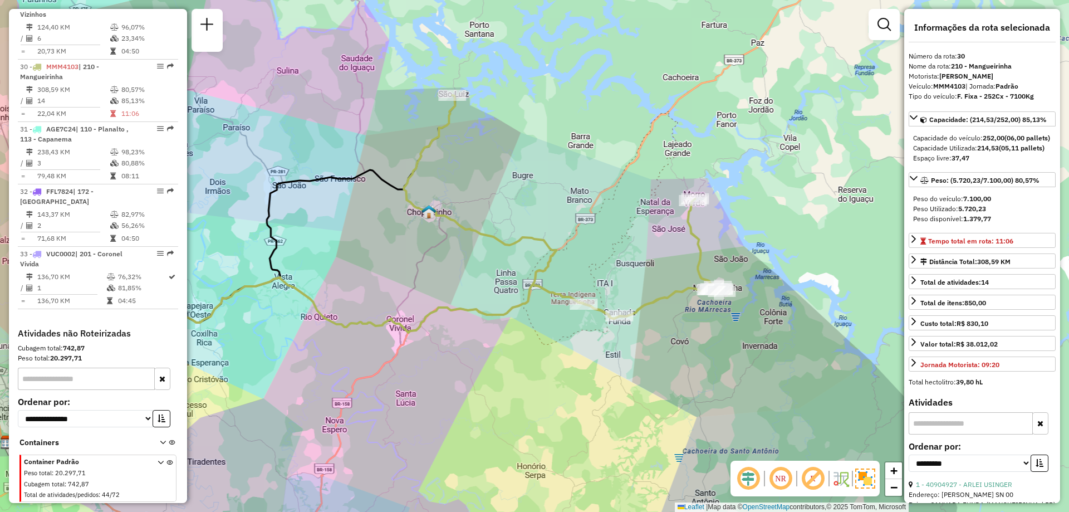
drag, startPoint x: 649, startPoint y: 253, endPoint x: 479, endPoint y: 265, distance: 169.7
click at [479, 265] on div "Janela de atendimento Grade de atendimento Capacidade Transportadoras Veículos …" at bounding box center [534, 256] width 1069 height 512
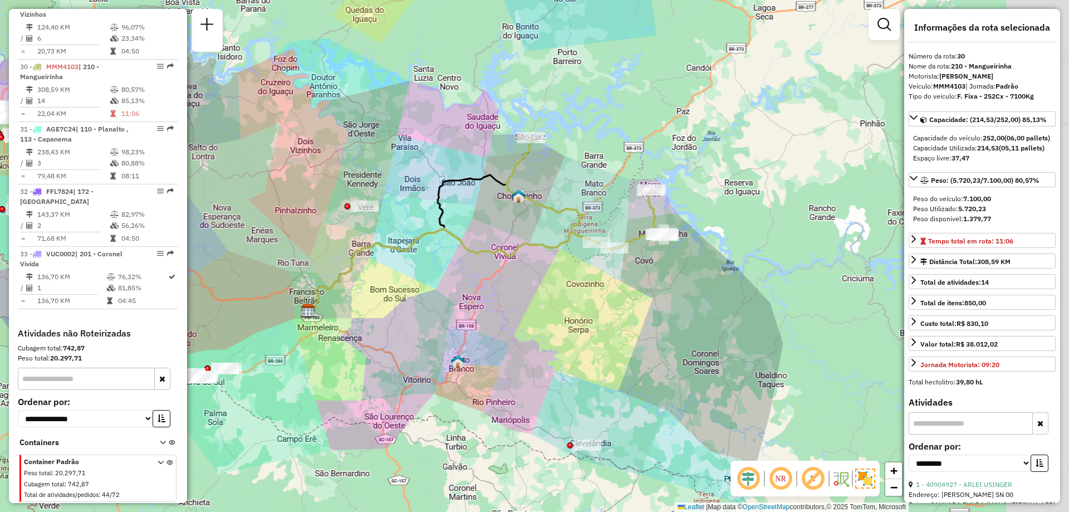
drag, startPoint x: 873, startPoint y: 290, endPoint x: 782, endPoint y: 215, distance: 117.5
click at [785, 218] on div "Janela de atendimento Grade de atendimento Capacidade Transportadoras Veículos …" at bounding box center [534, 256] width 1069 height 512
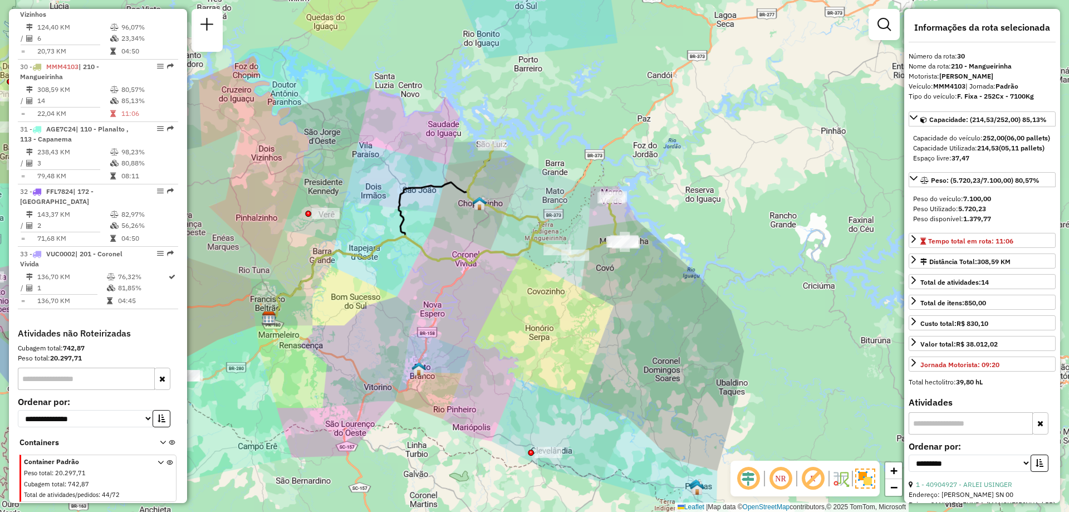
drag, startPoint x: 782, startPoint y: 215, endPoint x: 760, endPoint y: 239, distance: 32.7
click at [760, 239] on div "Janela de atendimento Grade de atendimento Capacidade Transportadoras Veículos …" at bounding box center [534, 256] width 1069 height 512
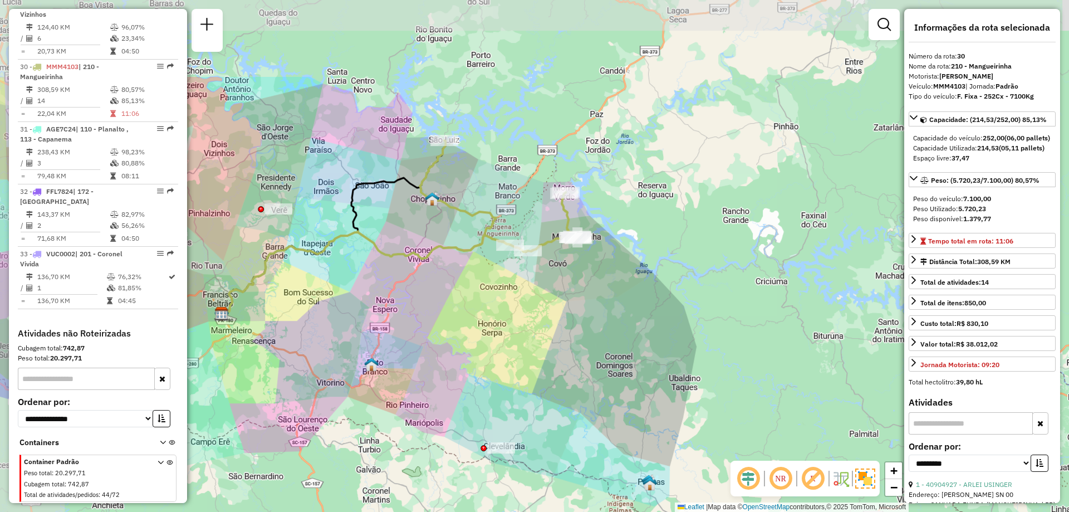
drag, startPoint x: 436, startPoint y: 129, endPoint x: 509, endPoint y: 228, distance: 123.1
click at [509, 228] on div "Janela de atendimento Grade de atendimento Capacidade Transportadoras Veículos …" at bounding box center [534, 256] width 1069 height 512
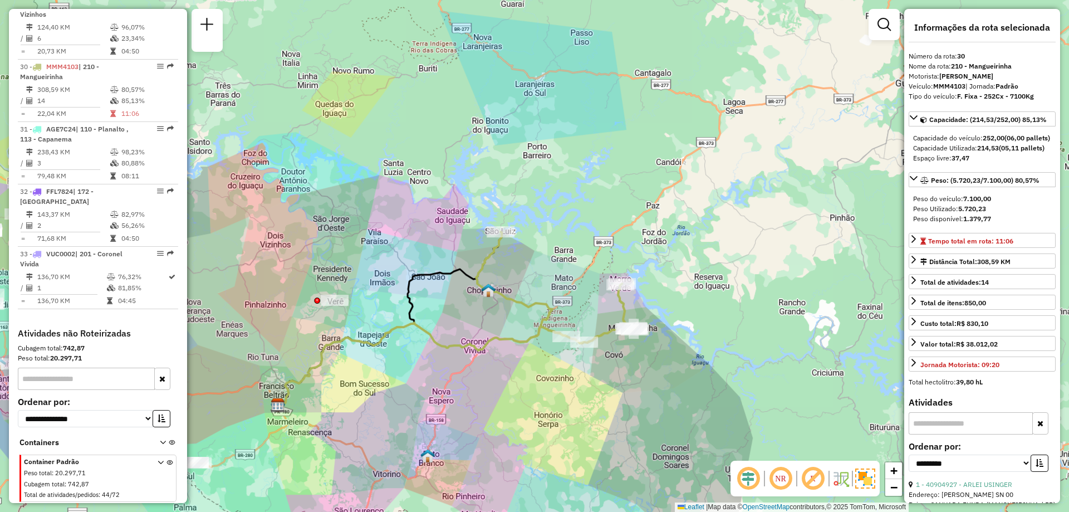
click at [546, 316] on icon at bounding box center [555, 287] width 159 height 111
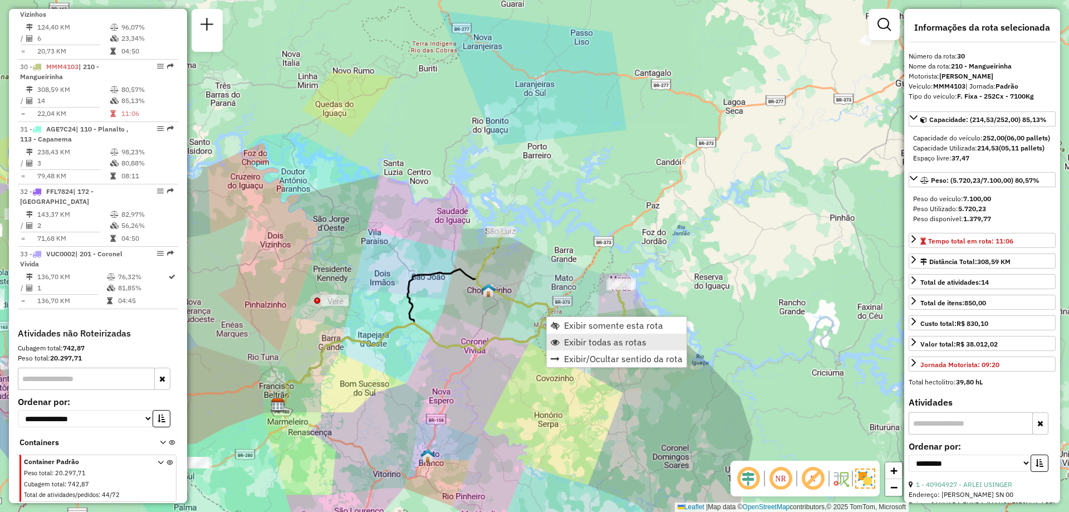
click at [586, 340] on span "Exibir todas as rotas" at bounding box center [605, 341] width 82 height 9
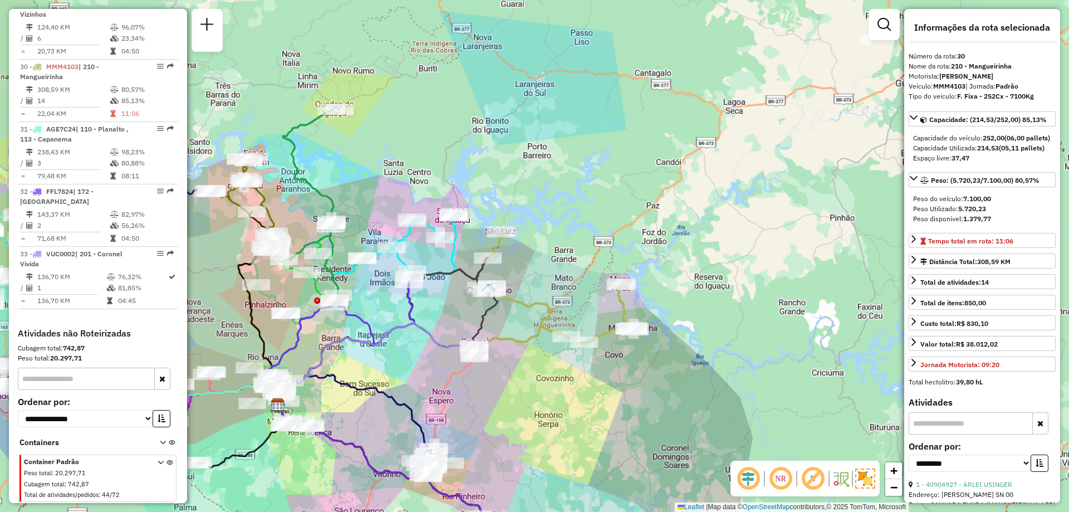
click at [475, 270] on icon at bounding box center [485, 307] width 25 height 99
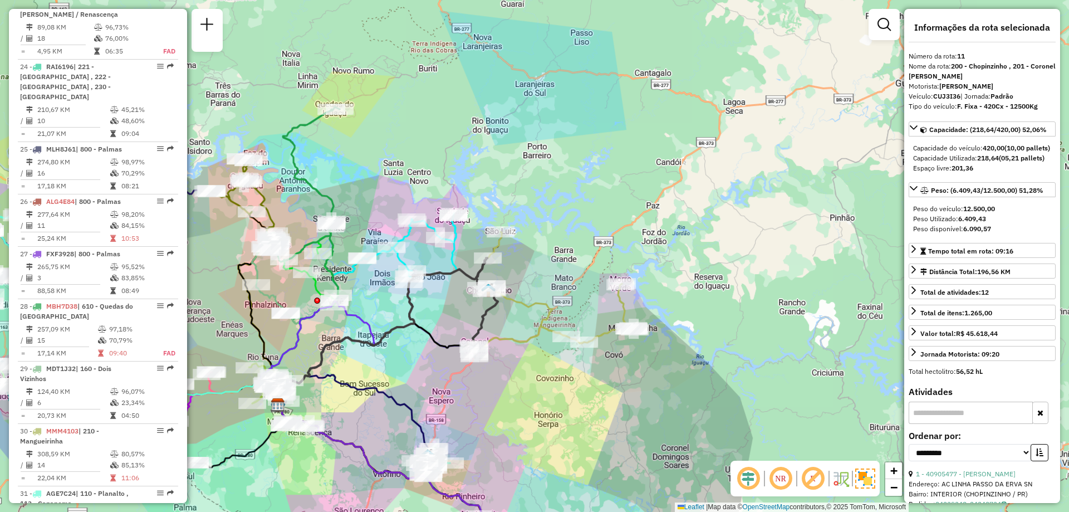
scroll to position [1080, 0]
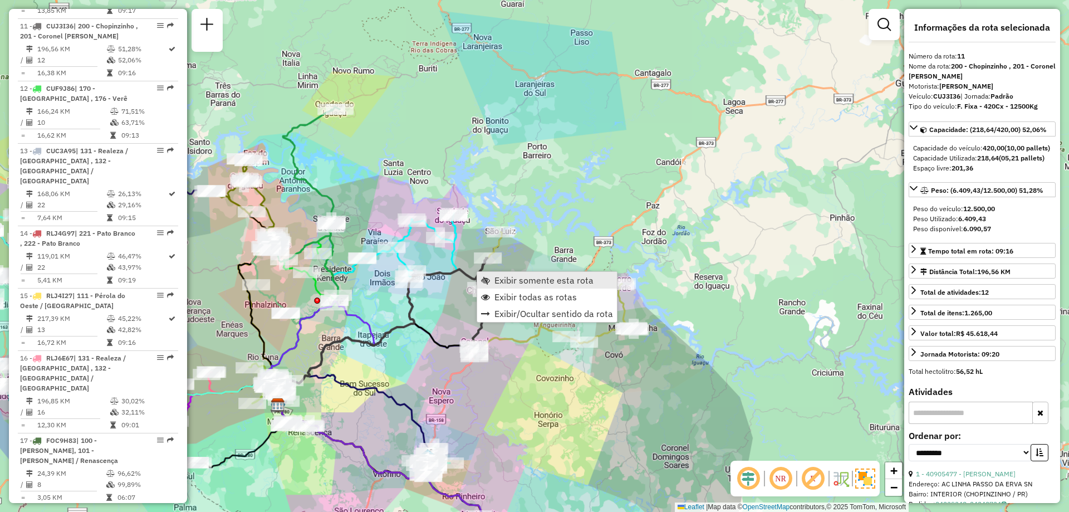
click at [516, 276] on span "Exibir somente esta rota" at bounding box center [544, 280] width 99 height 9
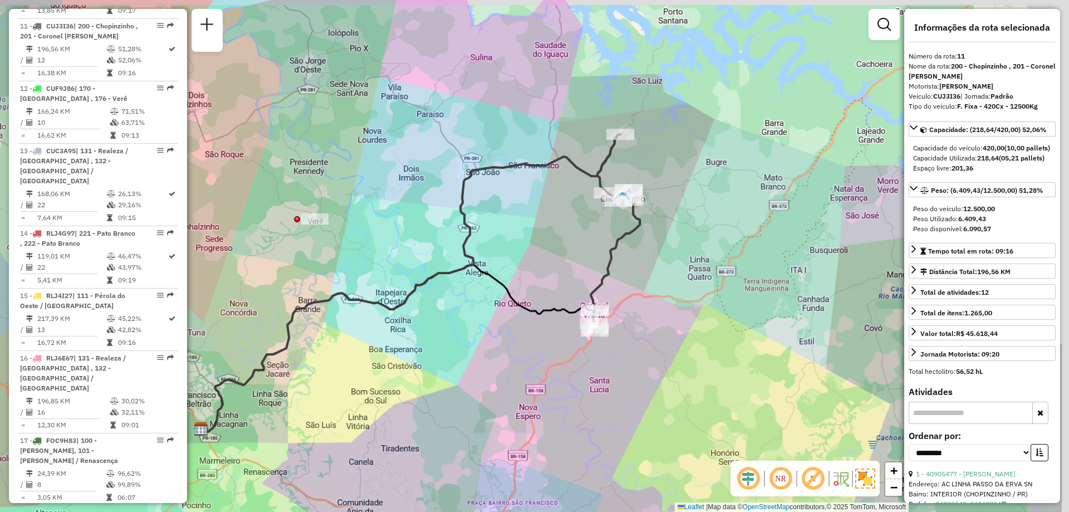
drag, startPoint x: 597, startPoint y: 280, endPoint x: 476, endPoint y: 311, distance: 124.9
click at [476, 311] on div "Janela de atendimento Grade de atendimento Capacidade Transportadoras Veículos …" at bounding box center [534, 256] width 1069 height 512
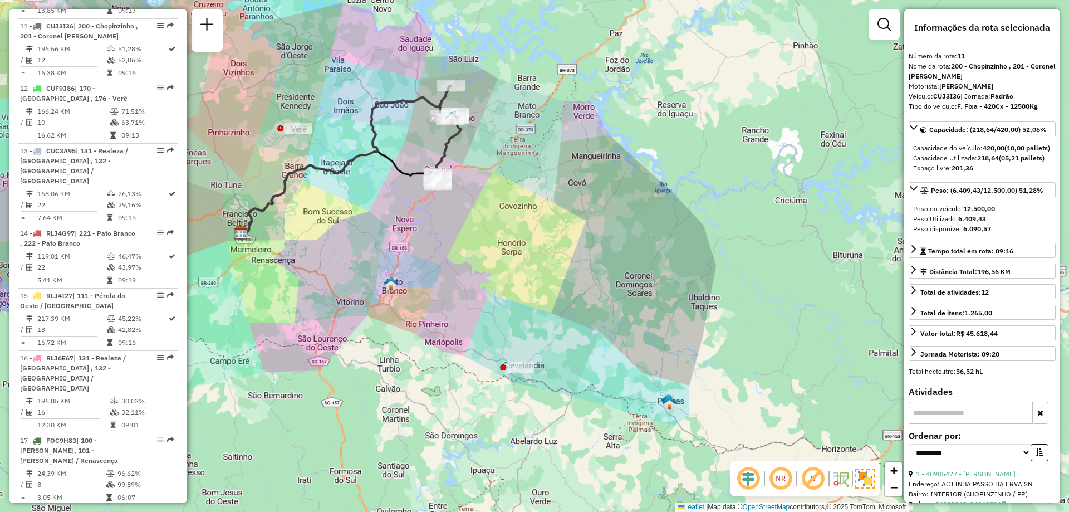
click at [810, 481] on em at bounding box center [813, 478] width 27 height 27
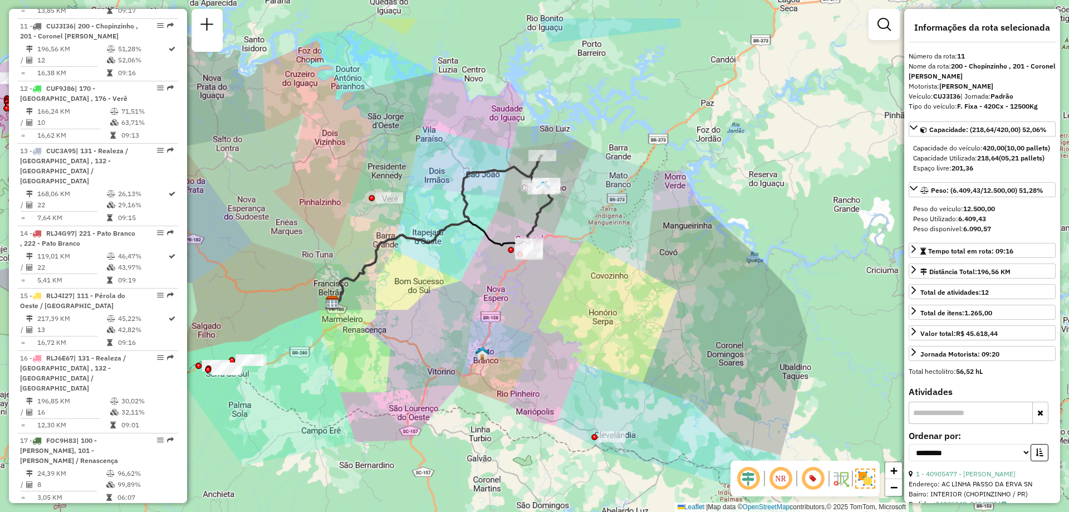
drag, startPoint x: 549, startPoint y: 237, endPoint x: 579, endPoint y: 274, distance: 47.5
click at [579, 274] on div "Janela de atendimento Grade de atendimento Capacidade Transportadoras Veículos …" at bounding box center [534, 256] width 1069 height 512
click at [500, 241] on icon at bounding box center [430, 264] width 197 height 84
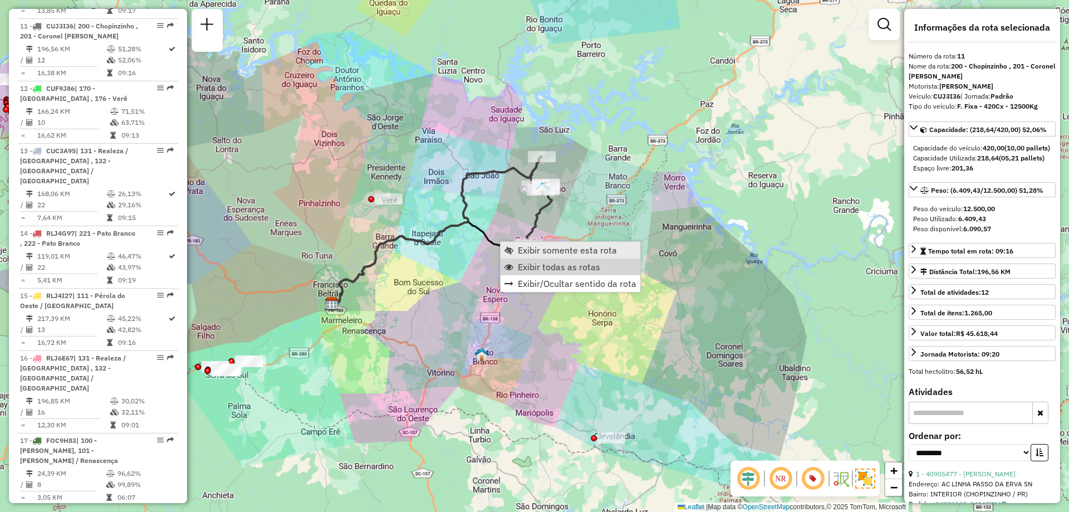
click at [584, 270] on span "Exibir todas as rotas" at bounding box center [559, 266] width 82 height 9
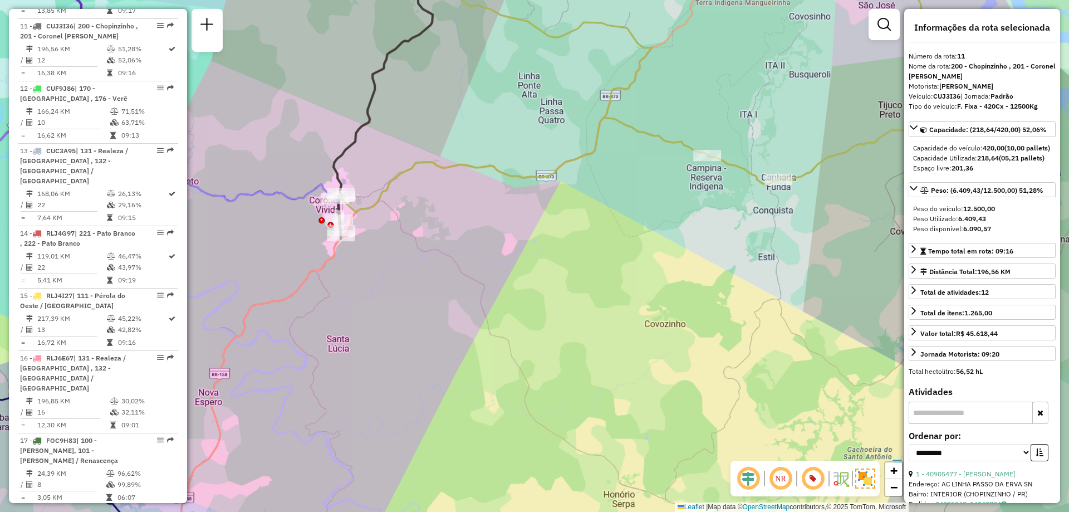
click at [653, 143] on div "Janela de atendimento Grade de atendimento Capacidade Transportadoras Veículos …" at bounding box center [534, 256] width 1069 height 512
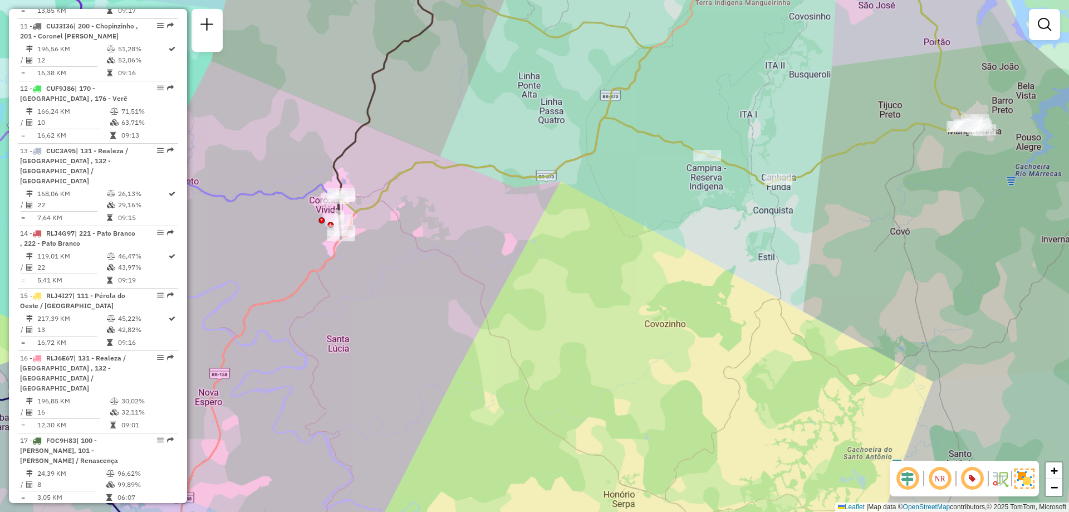
select select "**********"
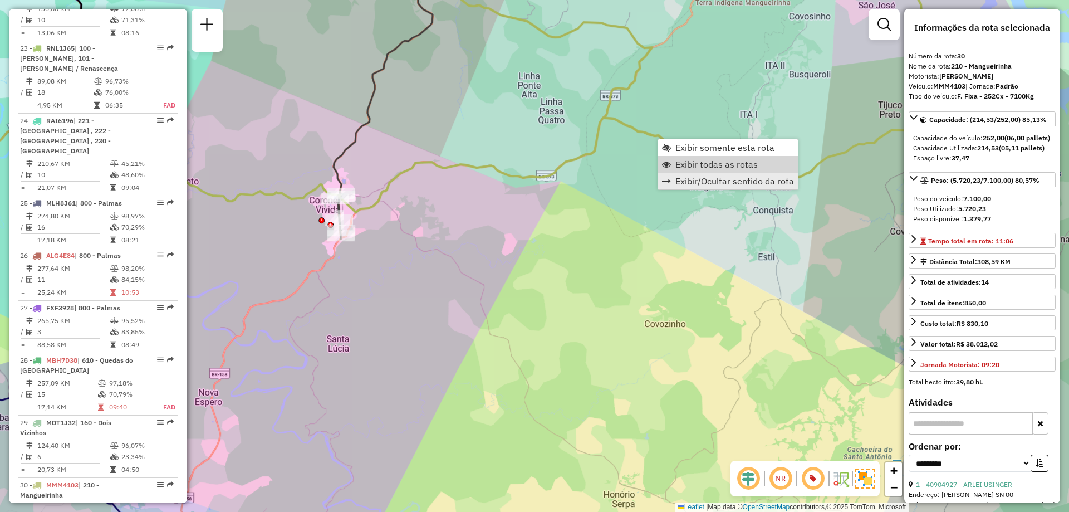
scroll to position [2295, 0]
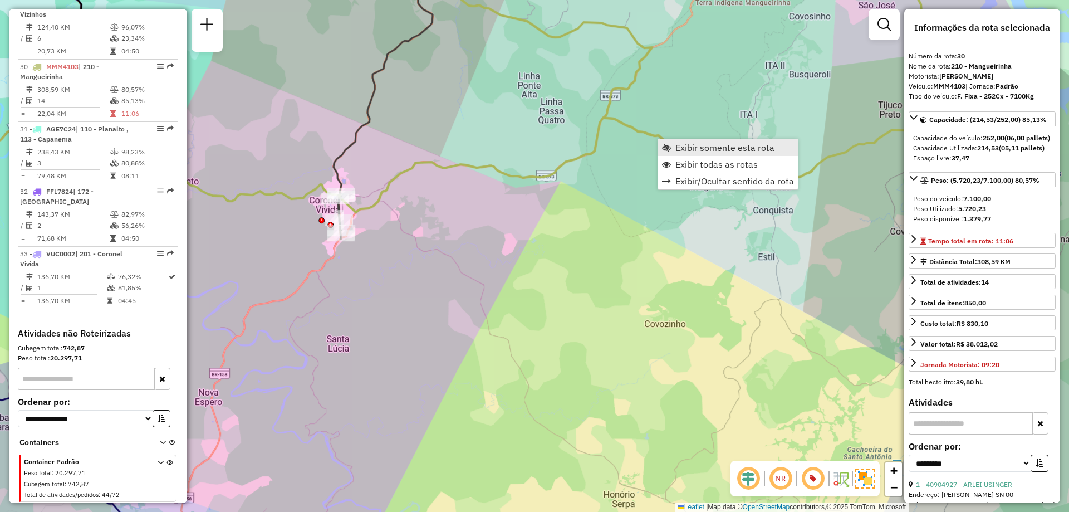
click at [748, 149] on span "Exibir somente esta rota" at bounding box center [724, 147] width 99 height 9
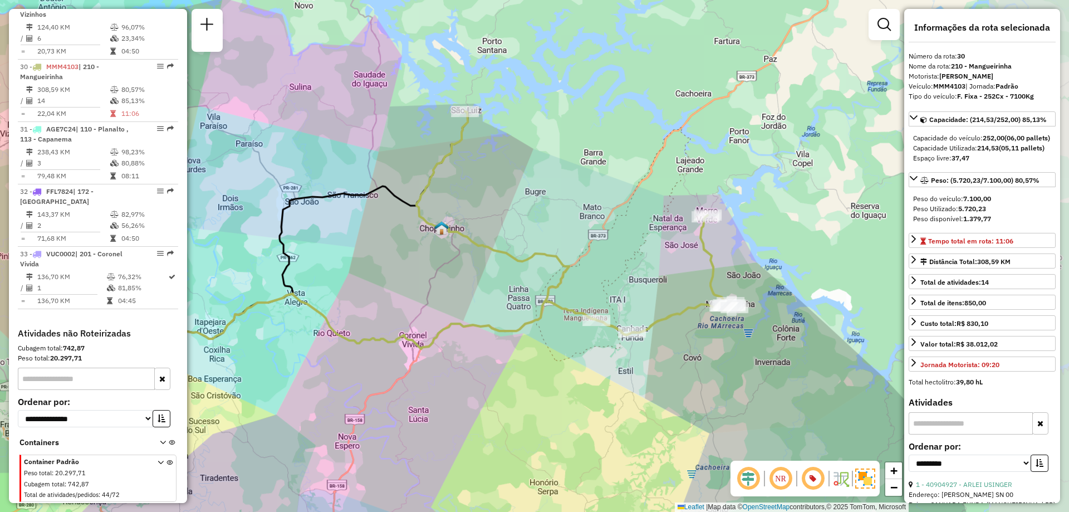
drag, startPoint x: 620, startPoint y: 260, endPoint x: 464, endPoint y: 290, distance: 158.8
click at [464, 290] on div "Janela de atendimento Grade de atendimento Capacidade Transportadoras Veículos …" at bounding box center [534, 256] width 1069 height 512
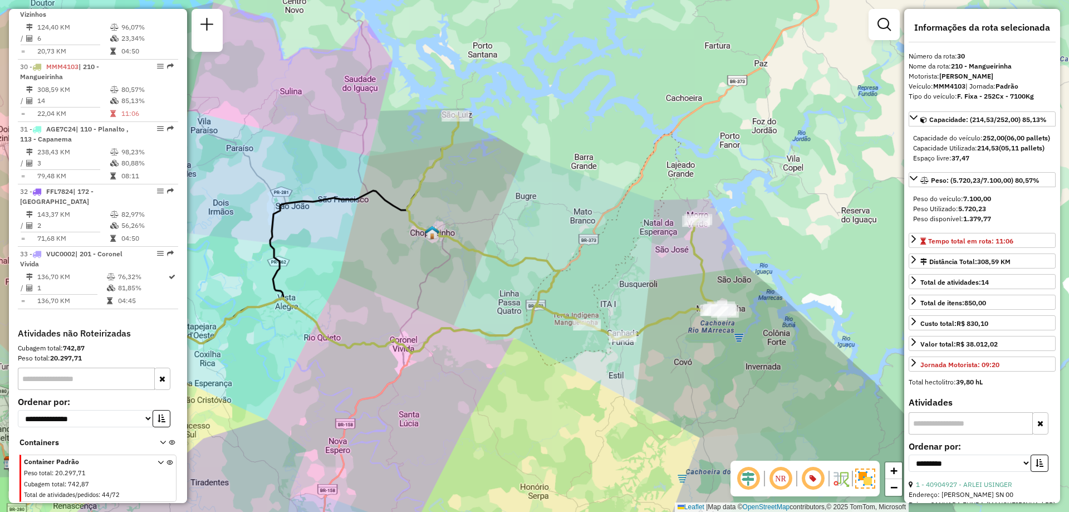
click at [659, 324] on icon at bounding box center [566, 227] width 318 height 223
click at [654, 316] on icon at bounding box center [566, 227] width 318 height 223
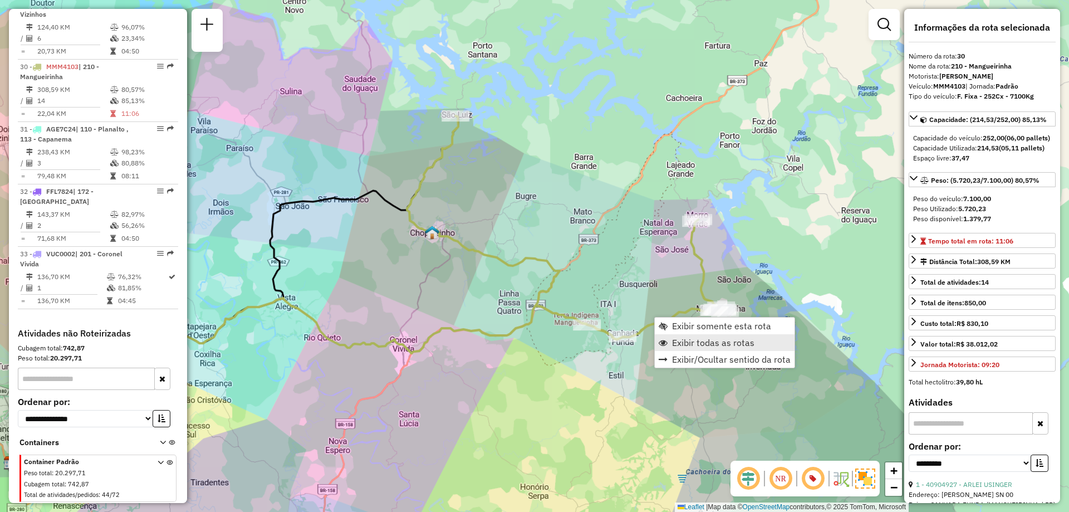
click at [704, 342] on span "Exibir todas as rotas" at bounding box center [713, 342] width 82 height 9
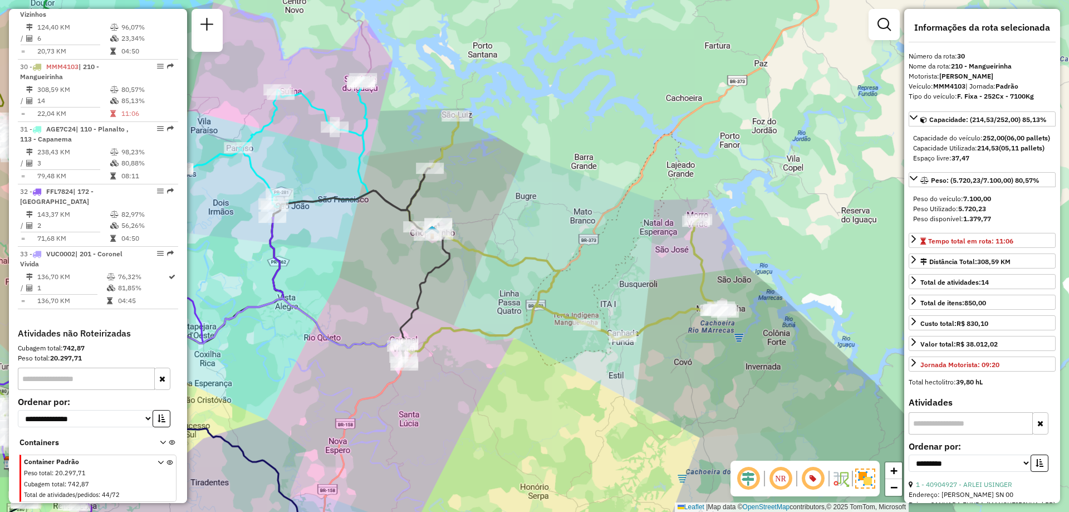
click at [418, 202] on icon at bounding box center [424, 267] width 49 height 198
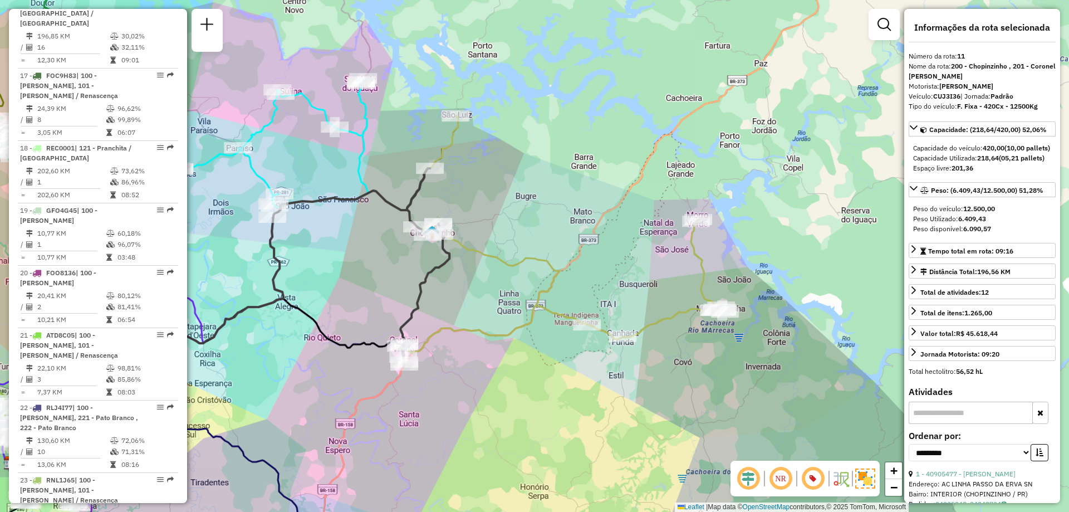
scroll to position [1080, 0]
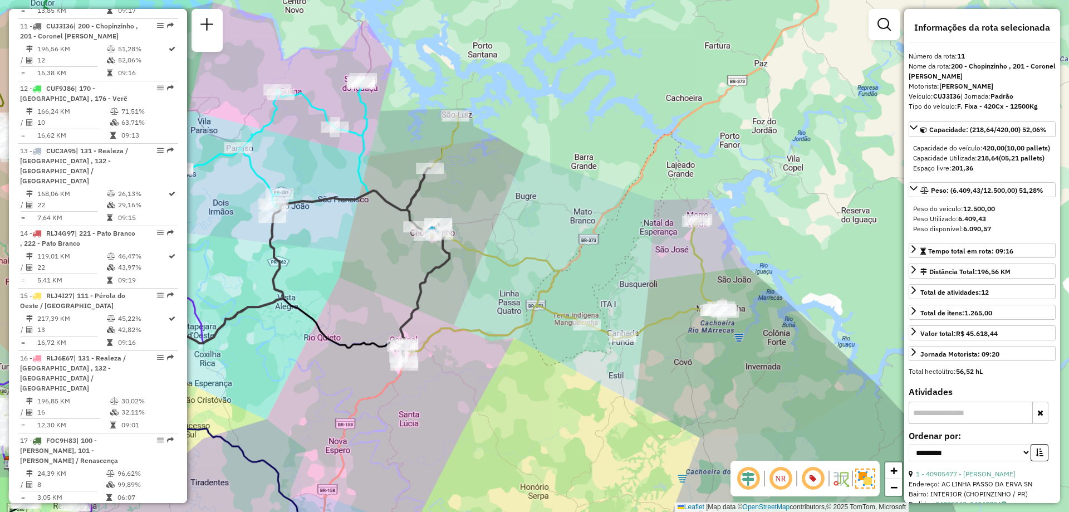
click at [414, 200] on icon at bounding box center [424, 267] width 49 height 198
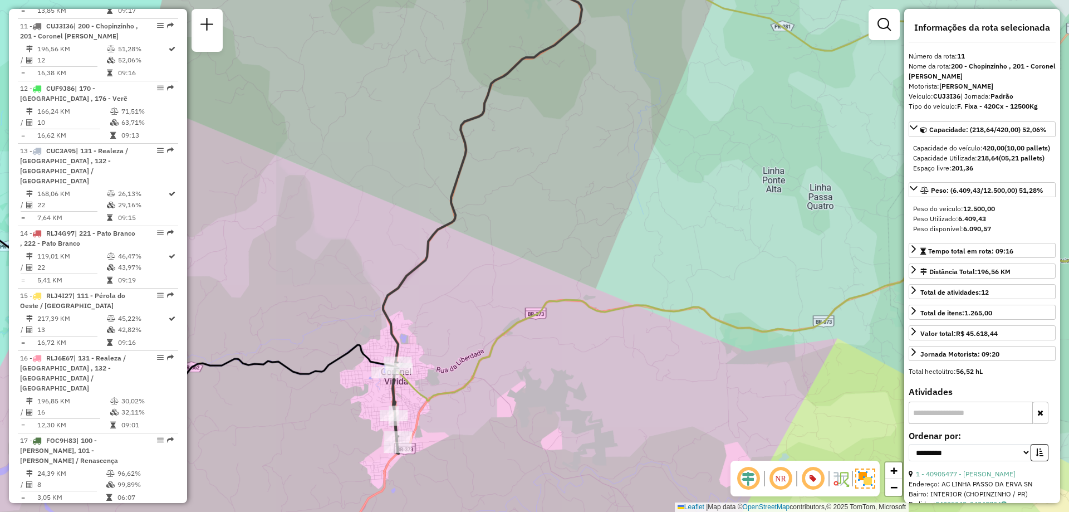
drag, startPoint x: 453, startPoint y: 336, endPoint x: 452, endPoint y: 330, distance: 6.2
click at [452, 330] on div "Janela de atendimento Grade de atendimento Capacidade Transportadoras Veículos …" at bounding box center [534, 256] width 1069 height 512
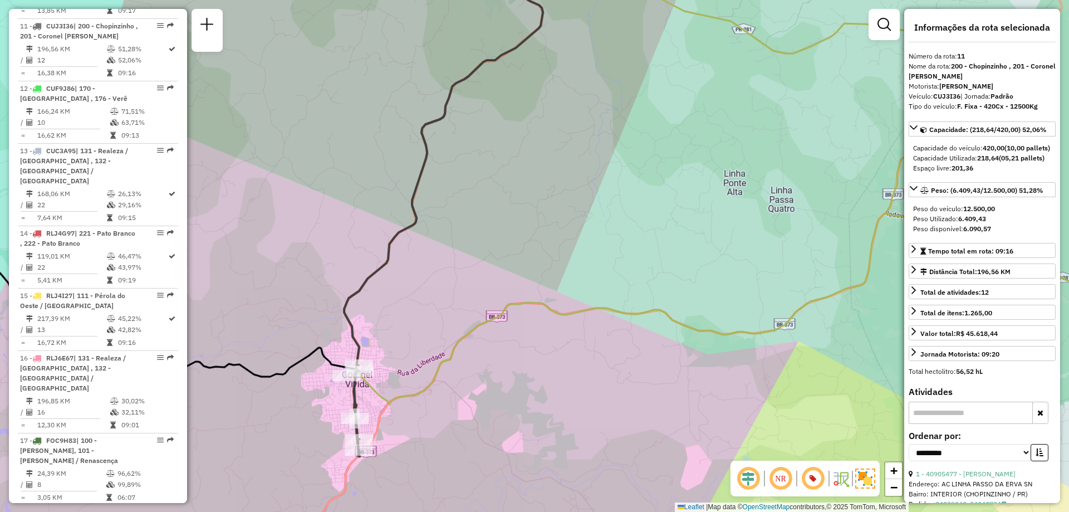
drag, startPoint x: 565, startPoint y: 280, endPoint x: 495, endPoint y: 288, distance: 70.2
click at [495, 288] on div "Janela de atendimento Grade de atendimento Capacidade Transportadoras Veículos …" at bounding box center [534, 256] width 1069 height 512
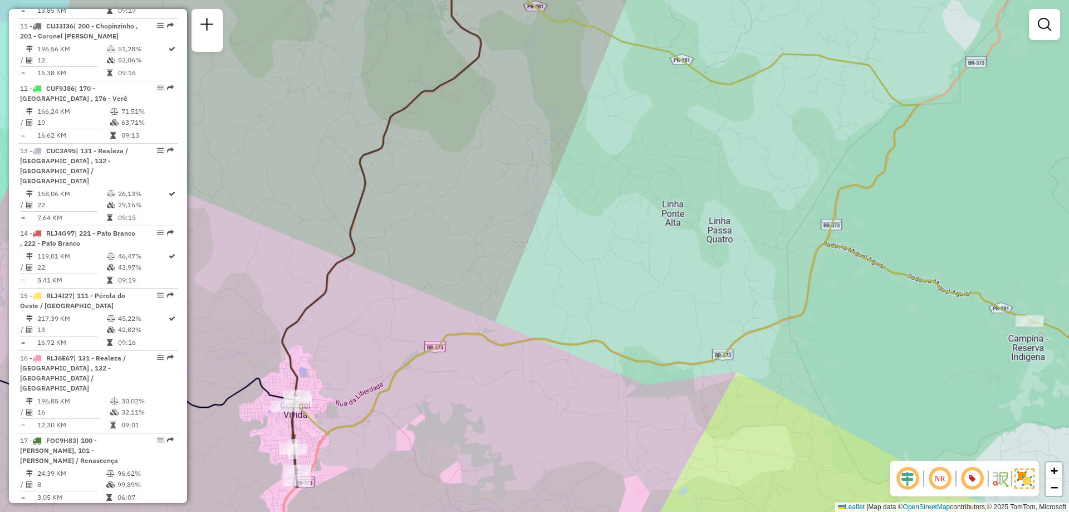
drag, startPoint x: 566, startPoint y: 270, endPoint x: 396, endPoint y: 287, distance: 170.8
click at [396, 287] on div "Janela de atendimento Grade de atendimento Capacidade Transportadoras Veículos …" at bounding box center [534, 256] width 1069 height 512
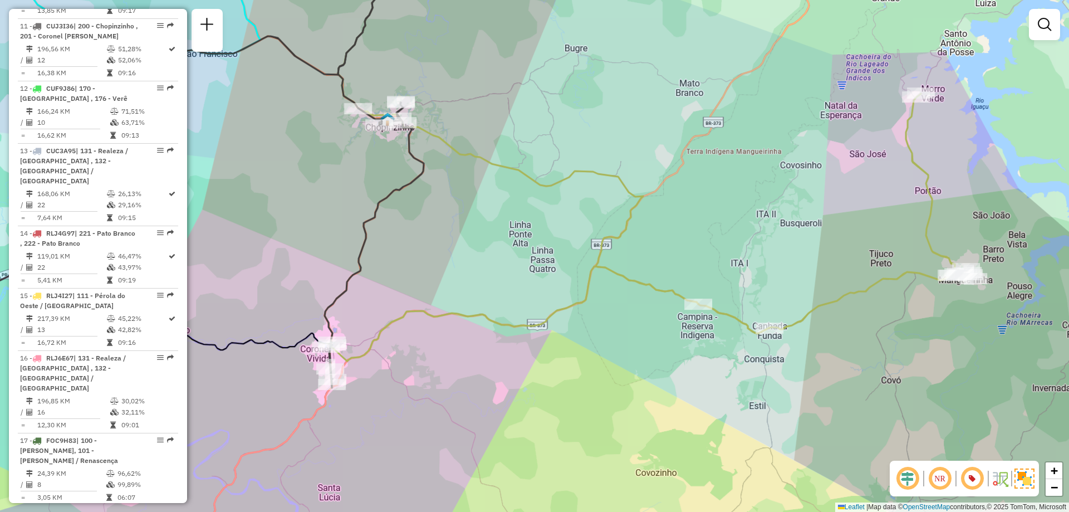
drag, startPoint x: 418, startPoint y: 293, endPoint x: 426, endPoint y: 305, distance: 14.1
click at [449, 285] on div "Janela de atendimento Grade de atendimento Capacidade Transportadoras Veículos …" at bounding box center [534, 256] width 1069 height 512
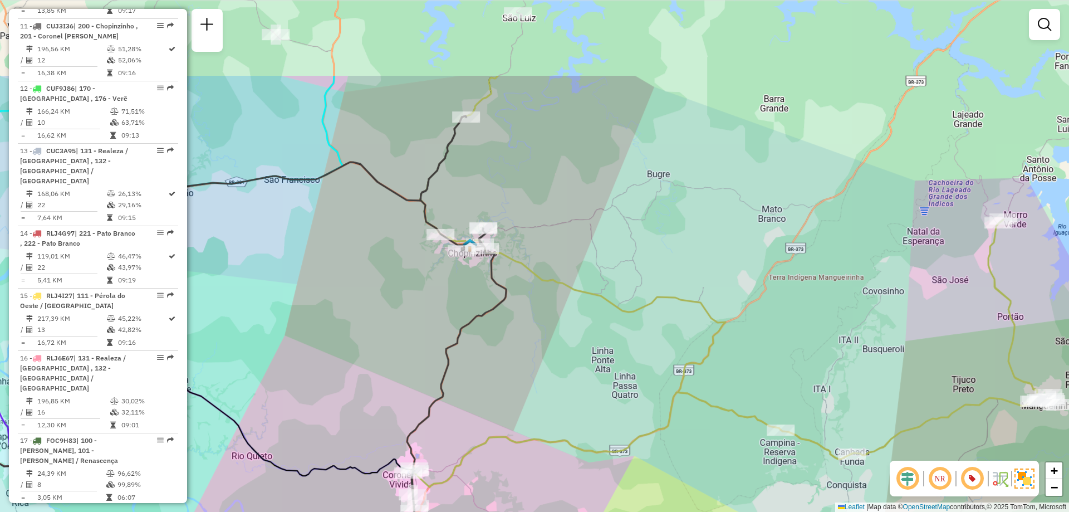
drag, startPoint x: 414, startPoint y: 344, endPoint x: 440, endPoint y: 413, distance: 73.8
click at [474, 466] on div "Janela de atendimento Grade de atendimento Capacidade Transportadoras Veículos …" at bounding box center [534, 256] width 1069 height 512
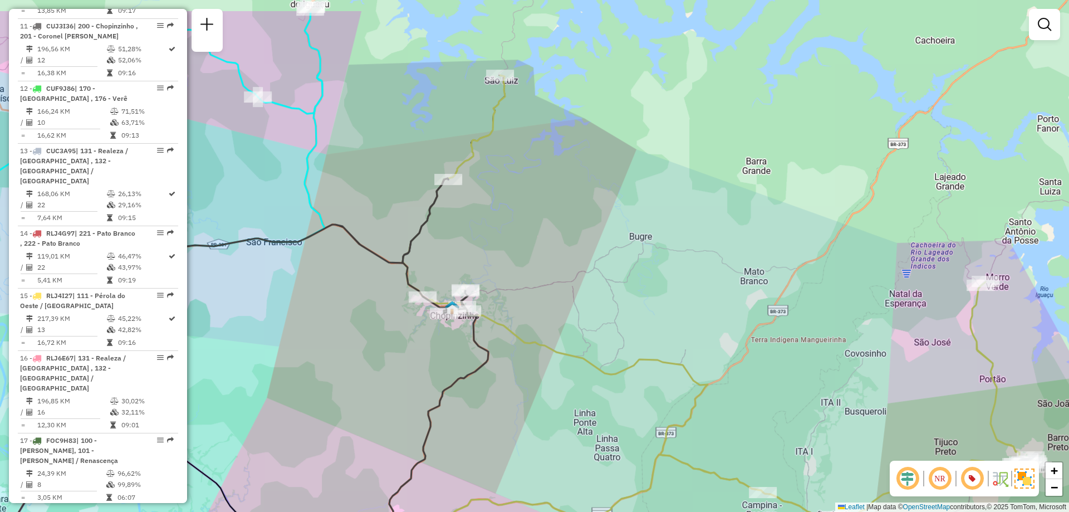
drag, startPoint x: 564, startPoint y: 103, endPoint x: 546, endPoint y: 166, distance: 65.4
click at [546, 166] on div "Janela de atendimento Grade de atendimento Capacidade Transportadoras Veículos …" at bounding box center [534, 256] width 1069 height 512
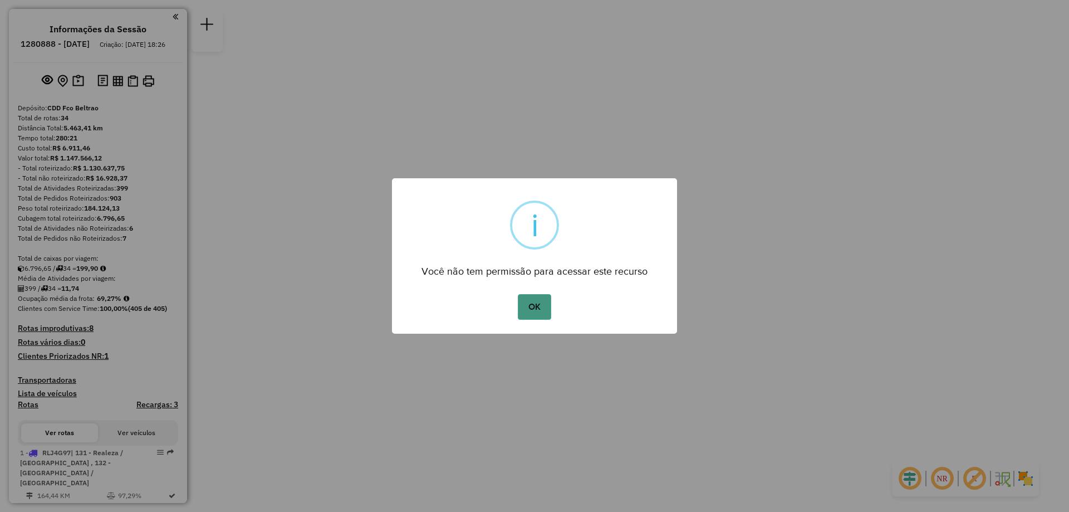
click at [537, 301] on button "OK" at bounding box center [534, 307] width 33 height 26
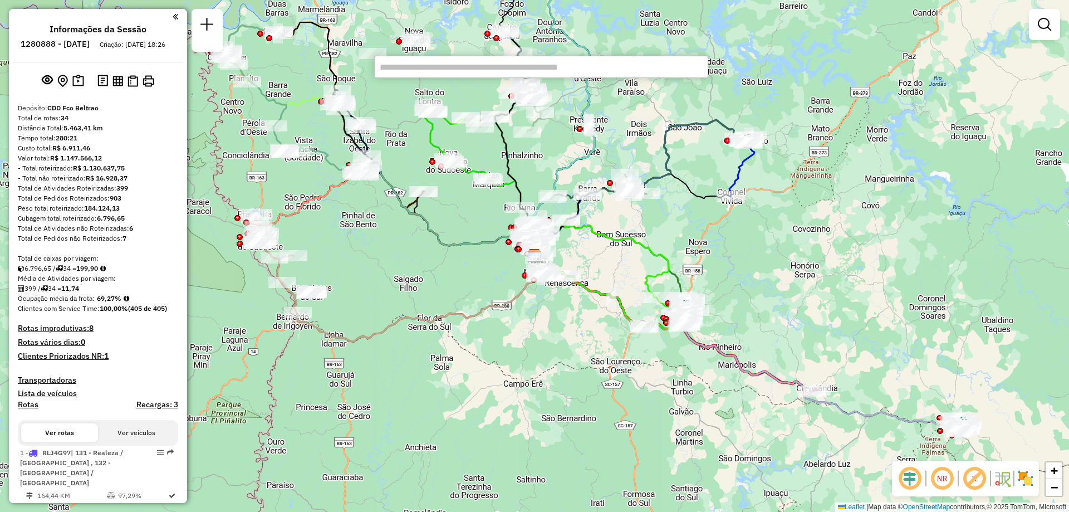
paste input "****"
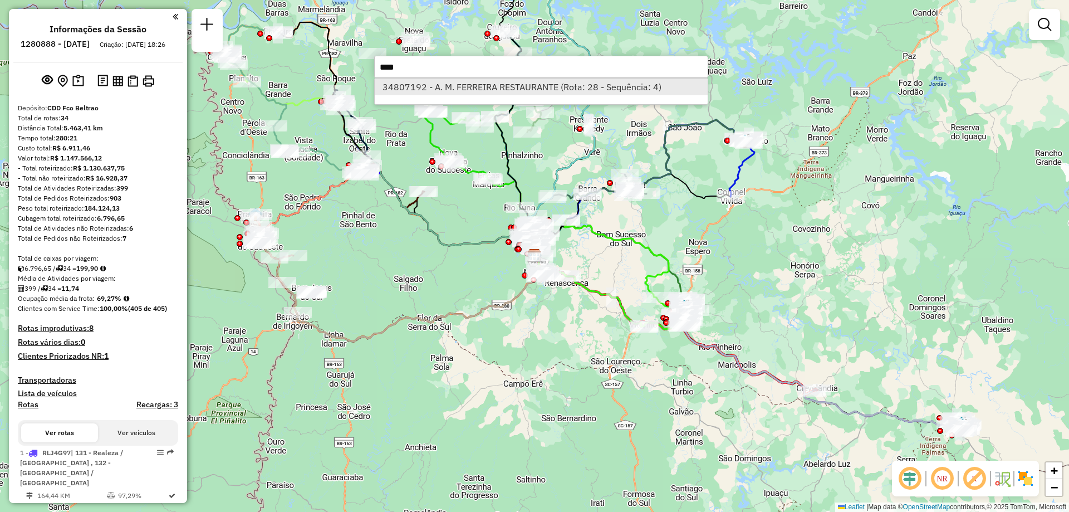
type input "****"
click at [461, 93] on li "34807192 - A. M. FERREIRA RESTAURANTE (Rota: 28 - Sequência: 4)" at bounding box center [541, 87] width 333 height 17
select select "**********"
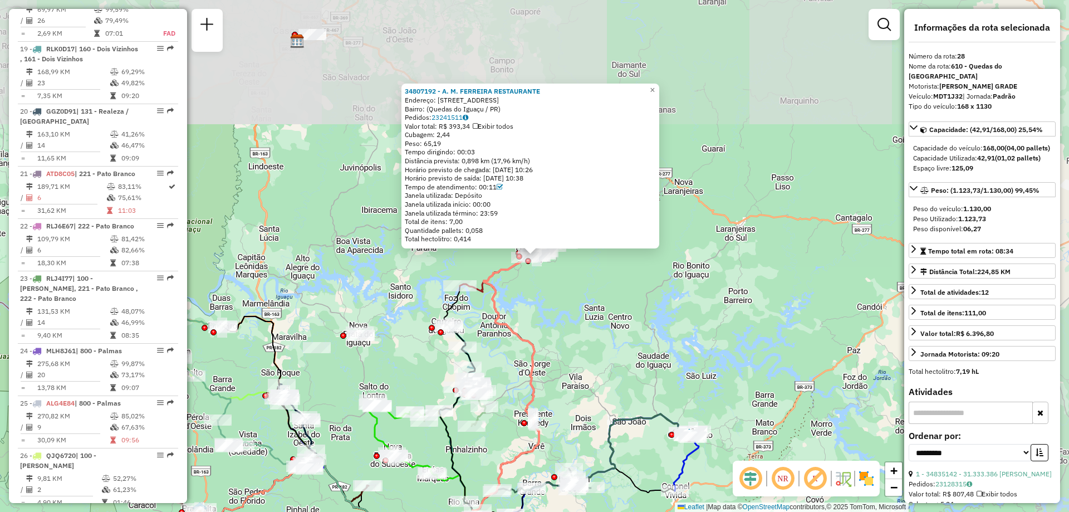
scroll to position [2181, 0]
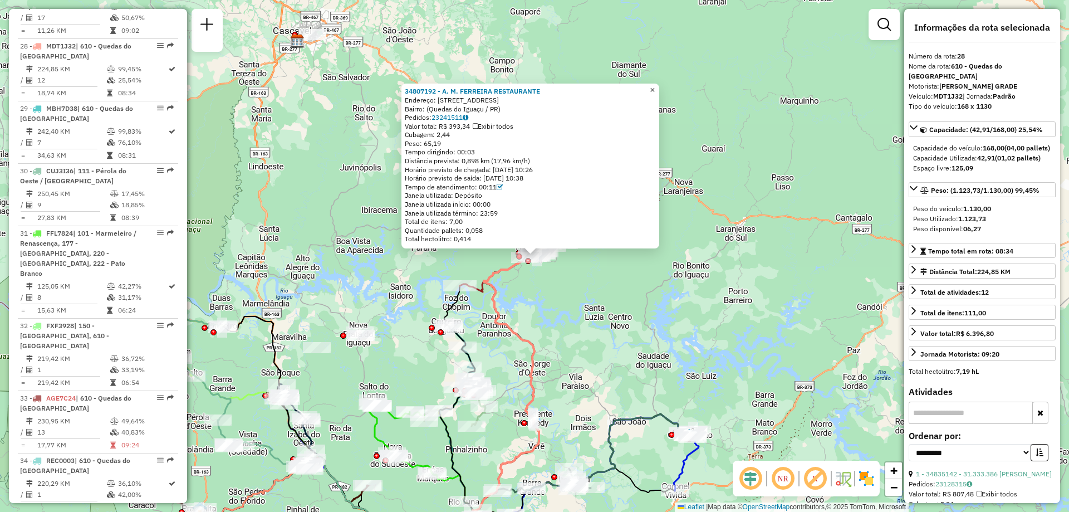
click at [655, 91] on span "×" at bounding box center [652, 89] width 5 height 9
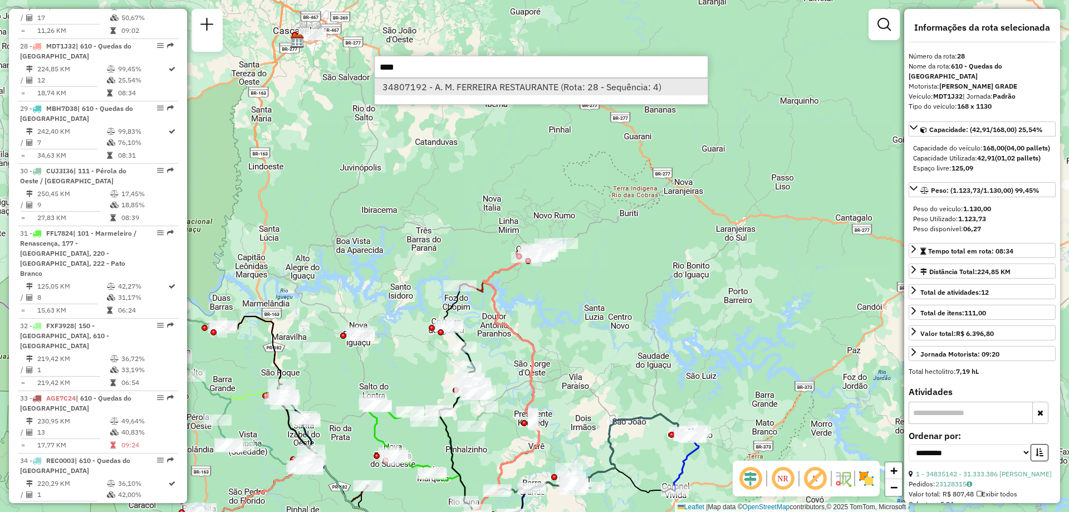
type input "****"
click at [511, 94] on li "34807192 - A. M. FERREIRA RESTAURANTE (Rota: 28 - Sequência: 4)" at bounding box center [541, 87] width 333 height 17
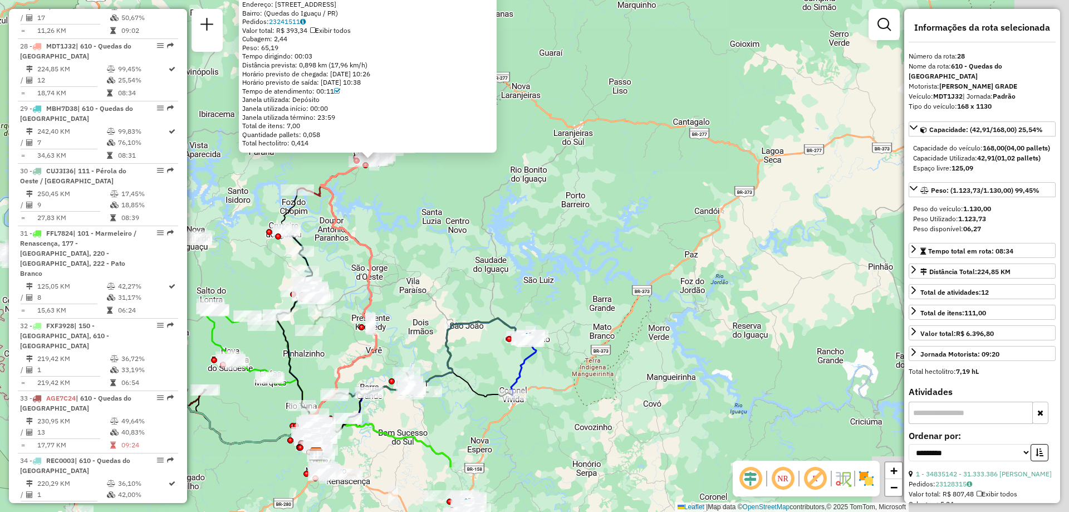
drag, startPoint x: 635, startPoint y: 292, endPoint x: 531, endPoint y: 212, distance: 131.0
click at [531, 212] on div "34807192 - A. M. FERREIRA RESTAURANTE Endereço: Rua Peróba, 243 Bairro: (Quedas…" at bounding box center [534, 256] width 1069 height 512
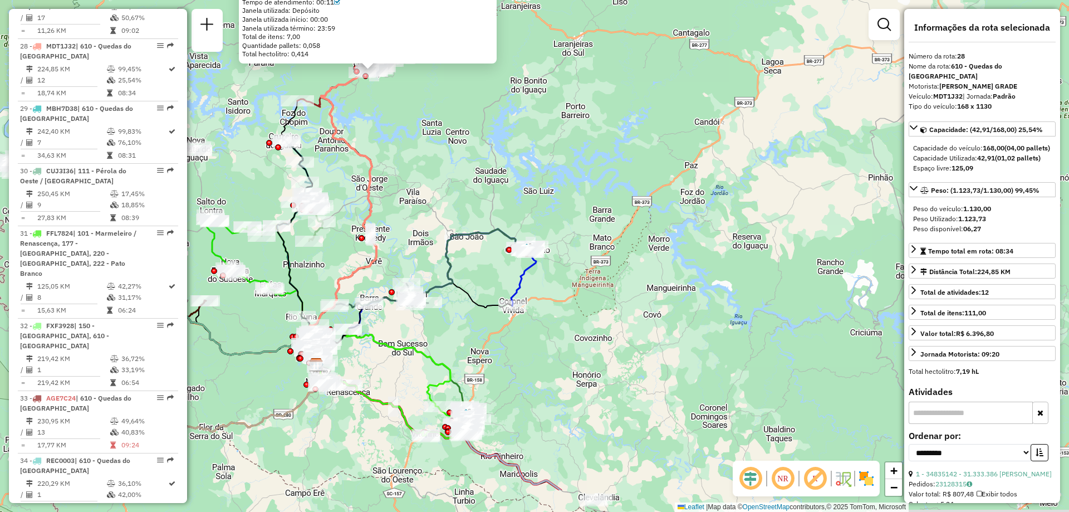
drag, startPoint x: 497, startPoint y: 346, endPoint x: 527, endPoint y: 268, distance: 84.1
click at [527, 268] on icon at bounding box center [523, 276] width 25 height 60
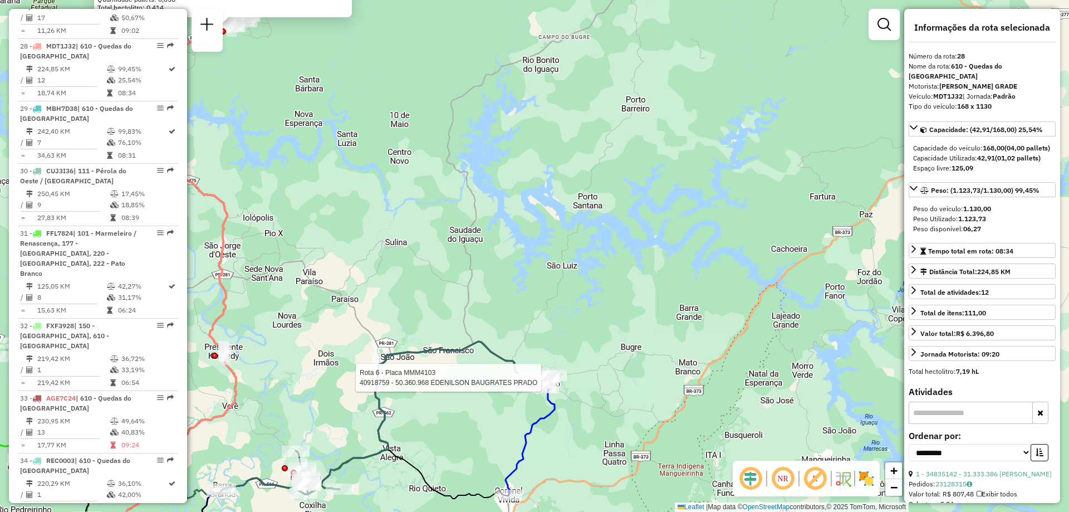
drag, startPoint x: 562, startPoint y: 290, endPoint x: 540, endPoint y: 166, distance: 126.2
click at [541, 182] on div "Rota 6 - Placa MMM4103 40918759 - 50.360.968 EDENILSON BAUGRATES PRADO 34807192…" at bounding box center [534, 256] width 1069 height 512
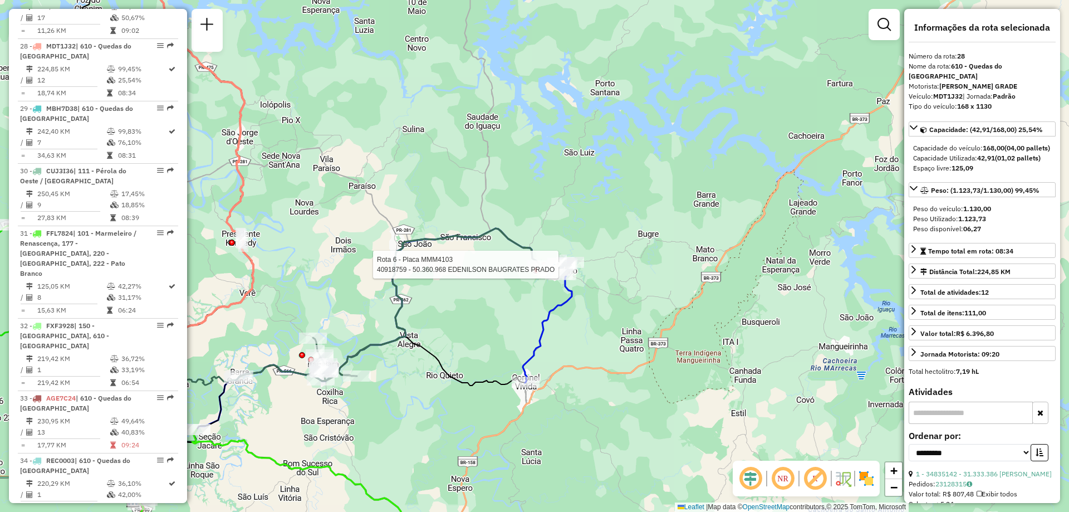
click at [546, 327] on icon at bounding box center [547, 321] width 49 height 121
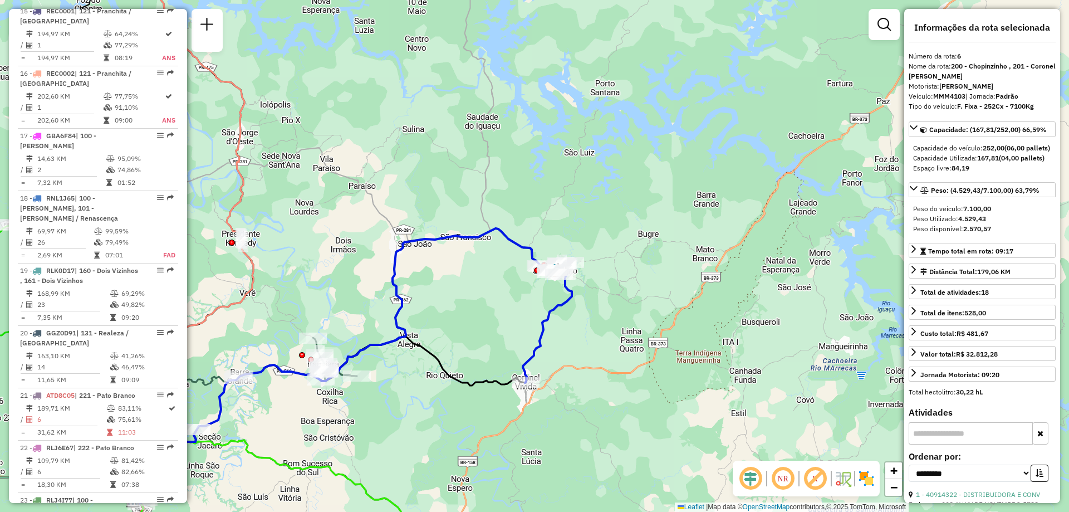
scroll to position [789, 0]
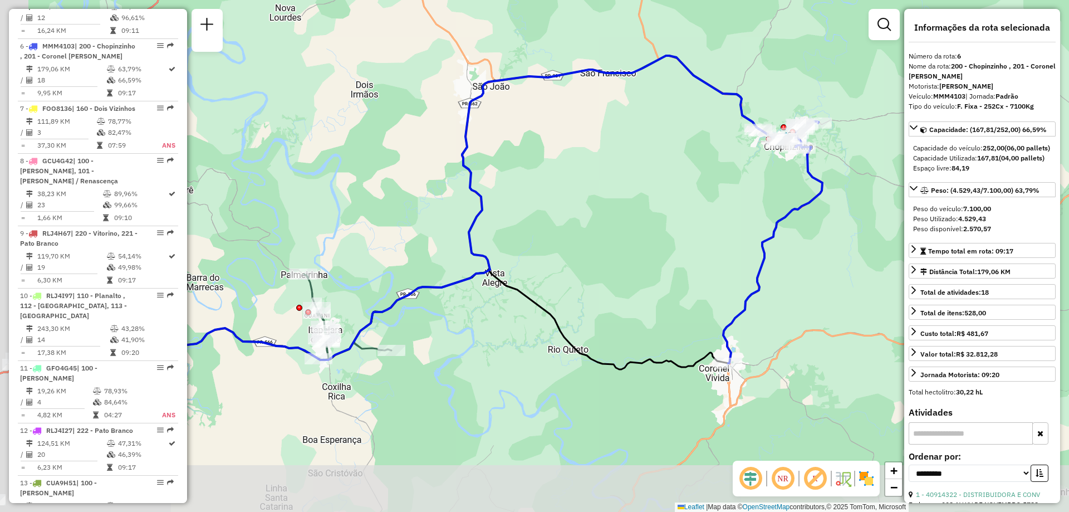
drag, startPoint x: 371, startPoint y: 354, endPoint x: 423, endPoint y: 268, distance: 100.2
click at [414, 271] on div "Janela de atendimento Grade de atendimento Capacidade Transportadoras Veículos …" at bounding box center [534, 256] width 1069 height 512
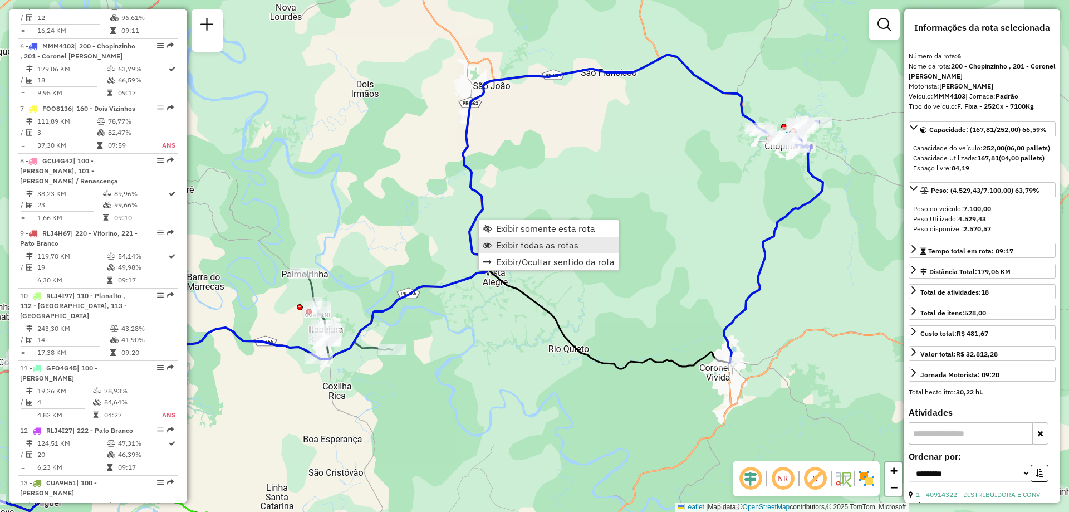
click at [521, 244] on span "Exibir todas as rotas" at bounding box center [537, 245] width 82 height 9
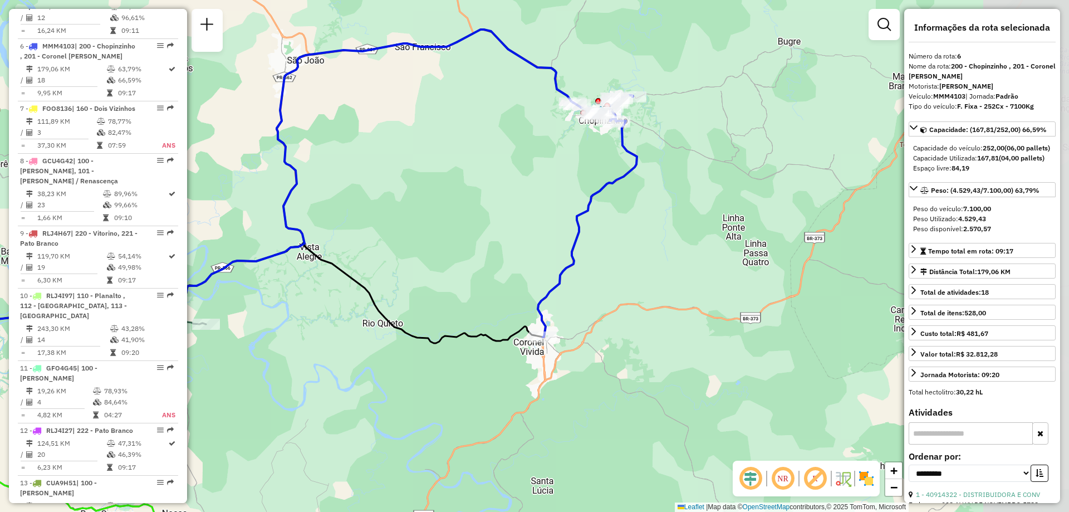
drag, startPoint x: 692, startPoint y: 279, endPoint x: 559, endPoint y: 261, distance: 134.4
click at [559, 261] on div "Janela de atendimento Grade de atendimento Capacidade Transportadoras Veículos …" at bounding box center [534, 256] width 1069 height 512
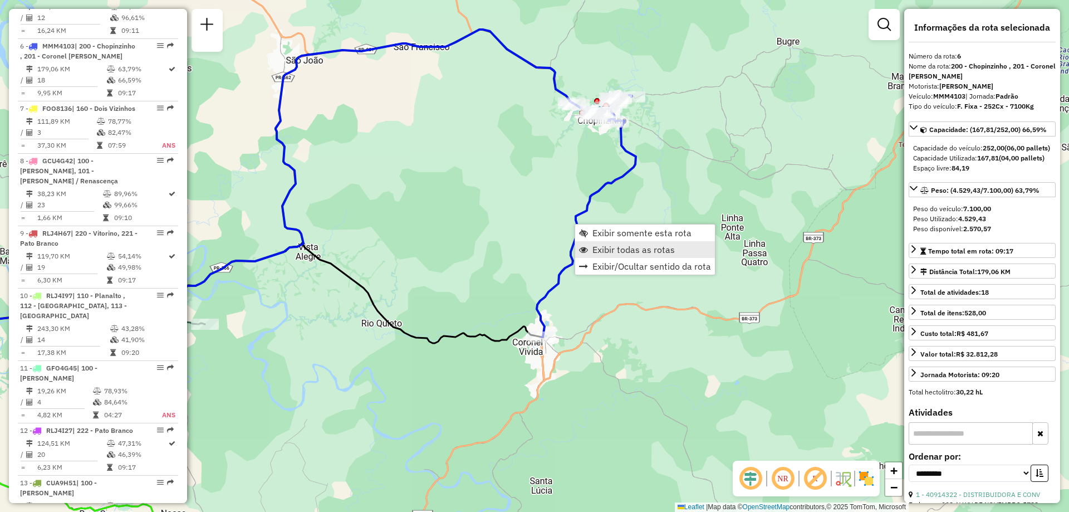
click at [652, 247] on span "Exibir todas as rotas" at bounding box center [634, 249] width 82 height 9
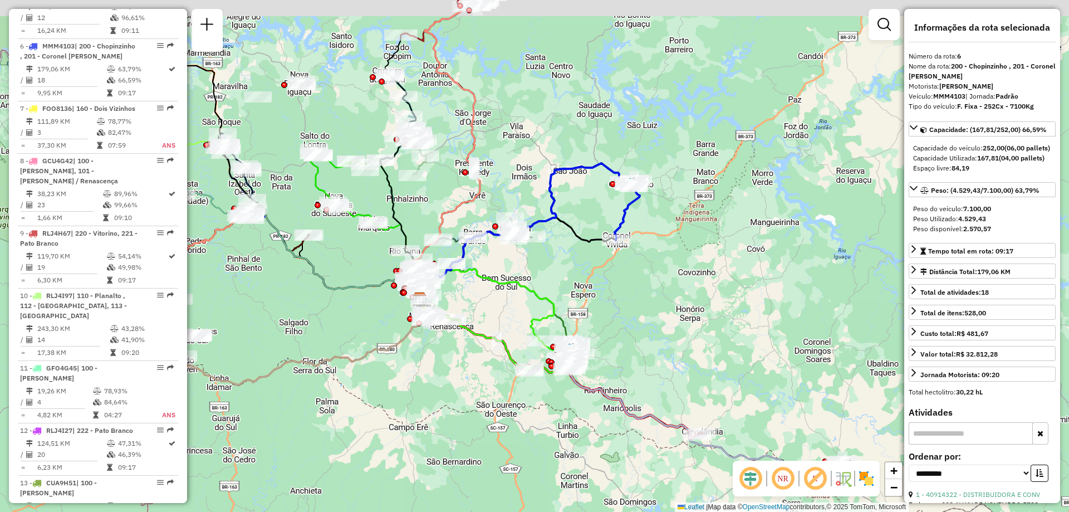
drag, startPoint x: 481, startPoint y: 268, endPoint x: 508, endPoint y: 297, distance: 39.8
click at [508, 297] on icon at bounding box center [505, 317] width 111 height 109
